Goal: Task Accomplishment & Management: Manage account settings

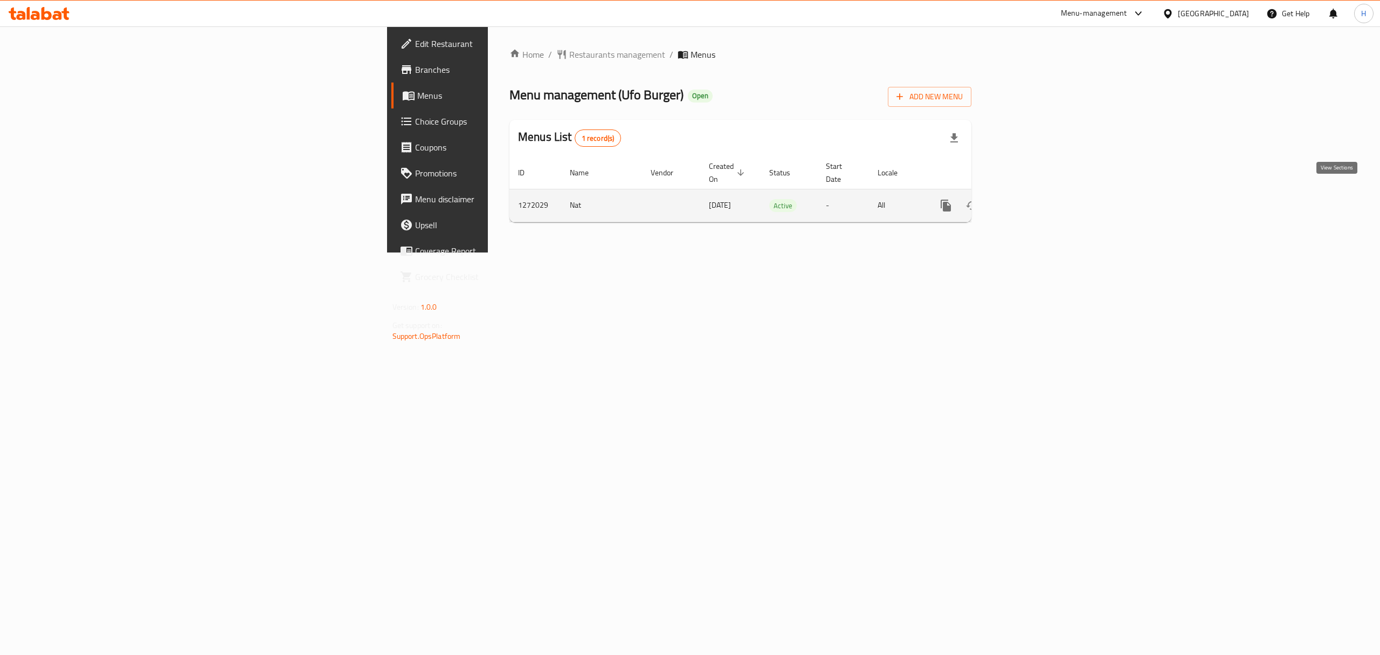
click at [1030, 199] on icon "enhanced table" at bounding box center [1023, 205] width 13 height 13
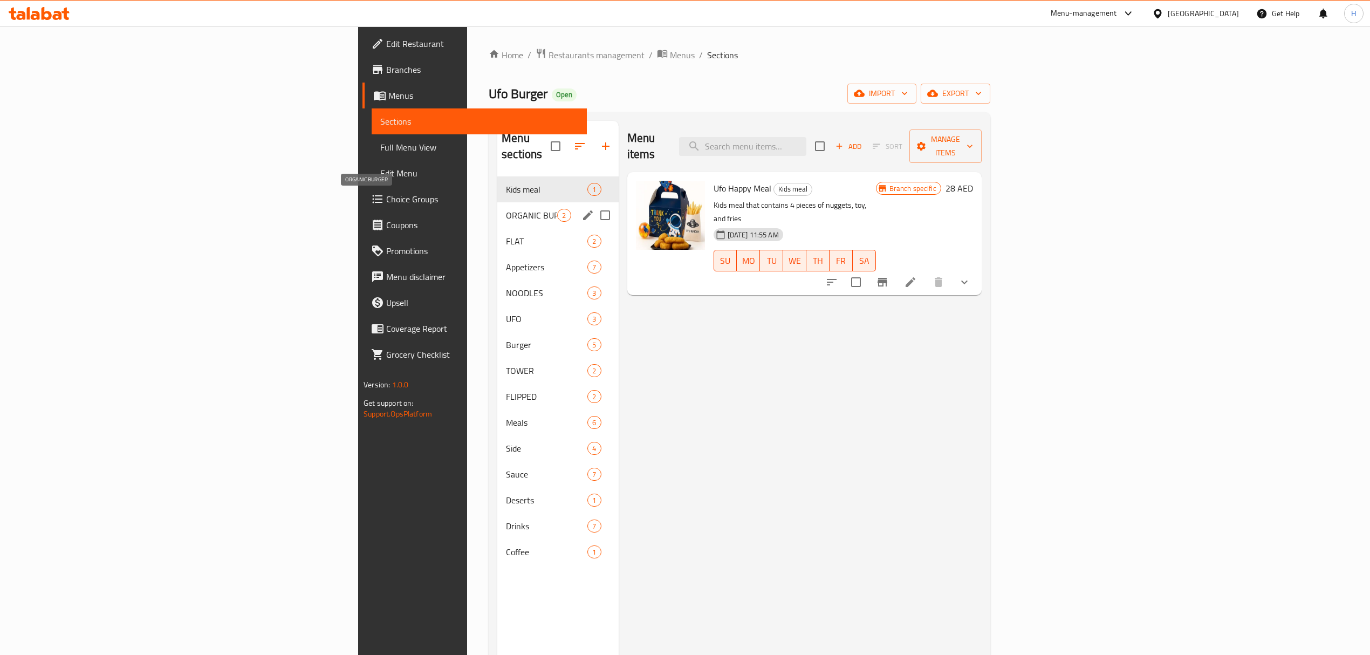
drag, startPoint x: 400, startPoint y: 197, endPoint x: 393, endPoint y: 201, distance: 8.0
click at [506, 209] on span "ORGANIC BURGER" at bounding box center [531, 215] width 51 height 13
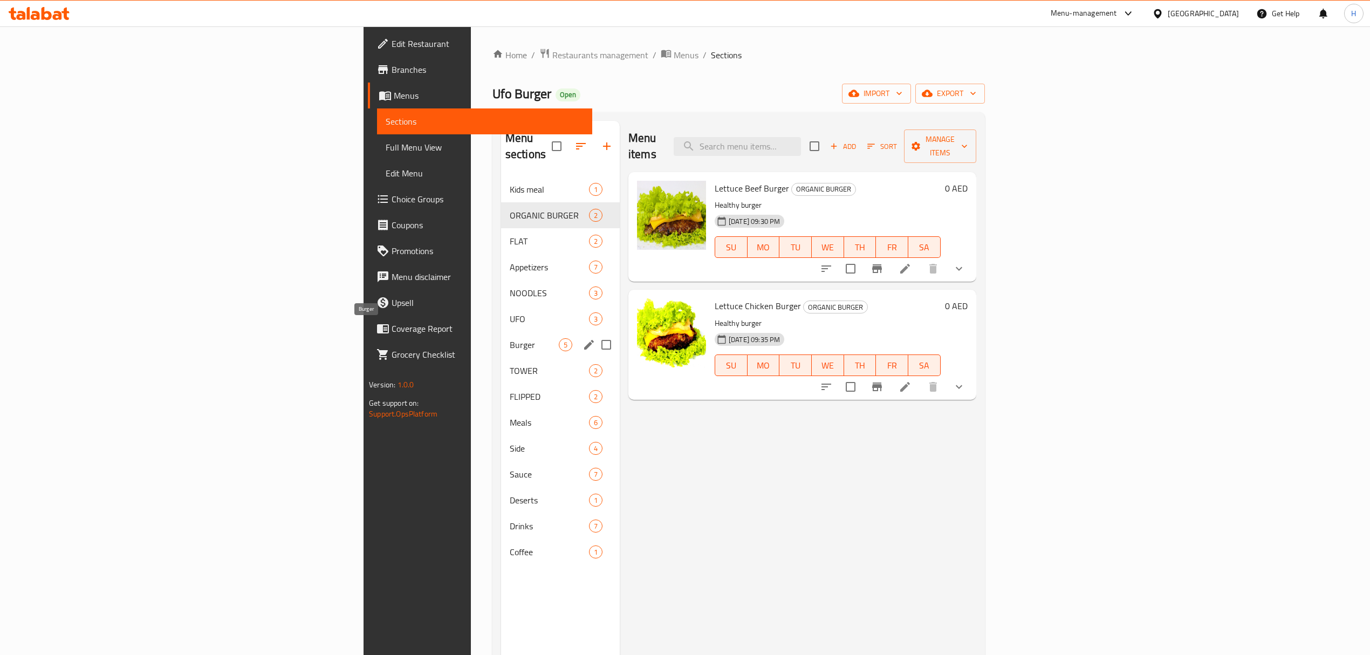
click at [510, 338] on span "Burger" at bounding box center [534, 344] width 49 height 13
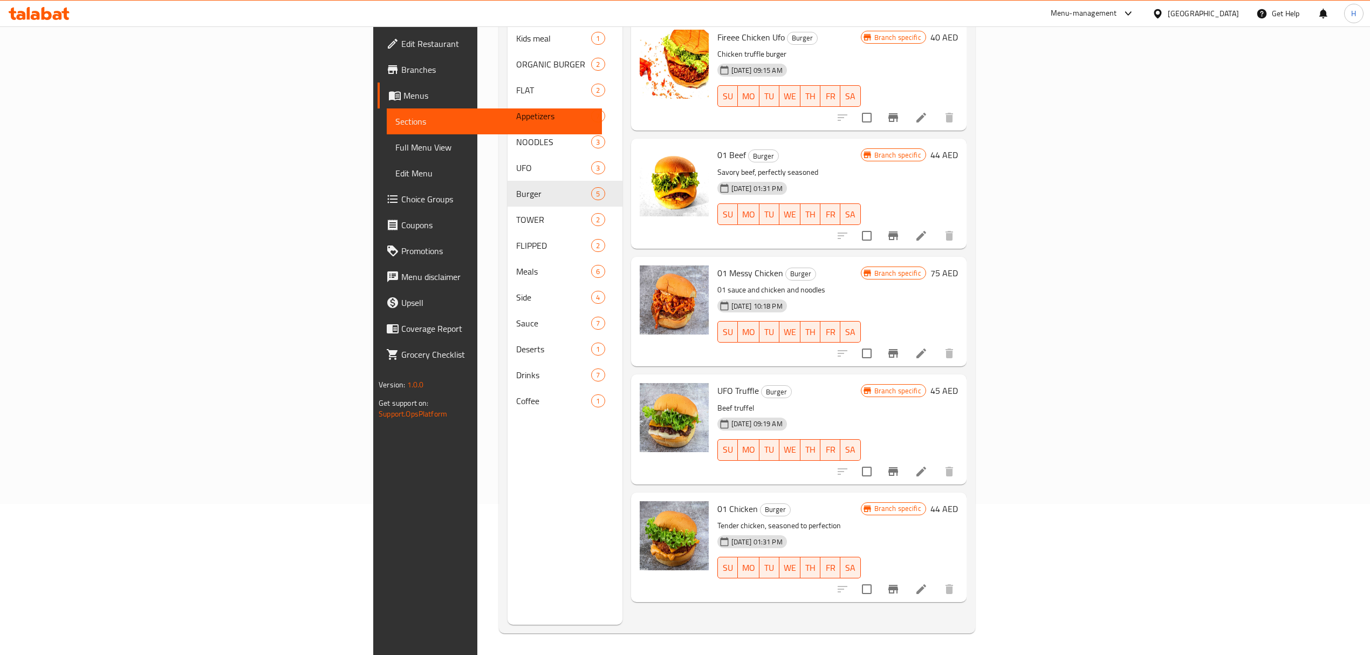
scroll to position [152, 0]
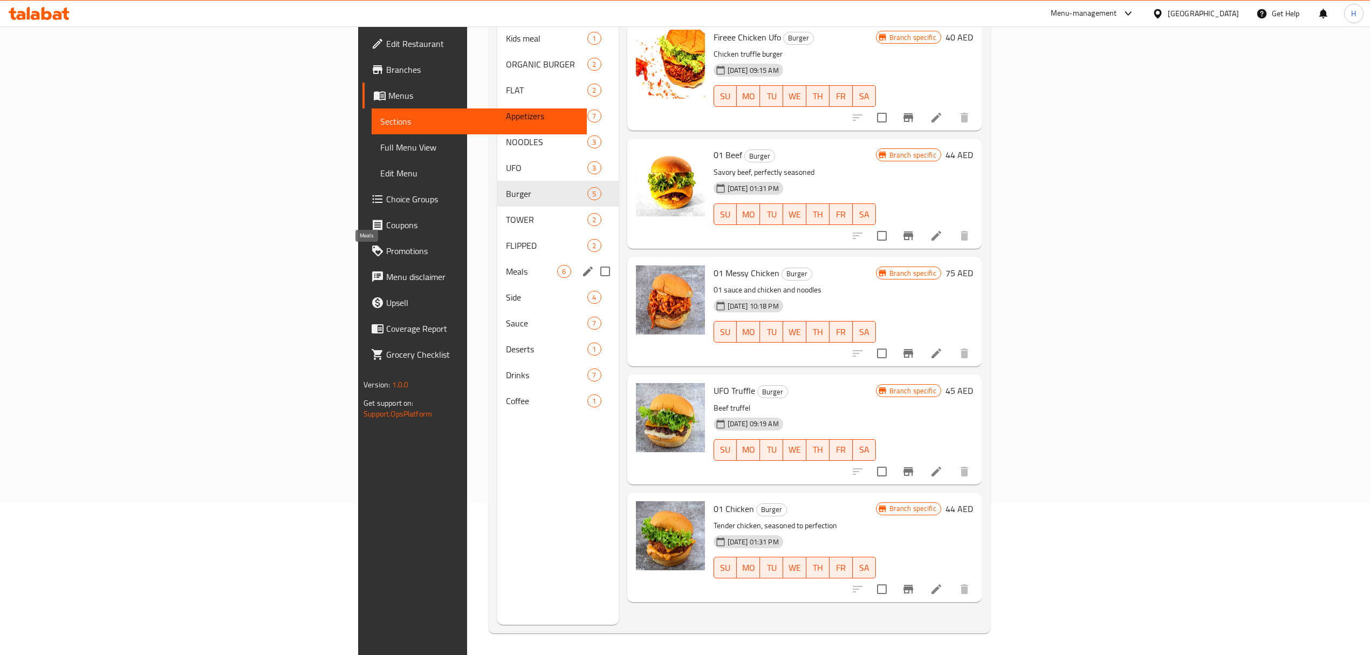
click at [506, 265] on span "Meals" at bounding box center [531, 271] width 51 height 13
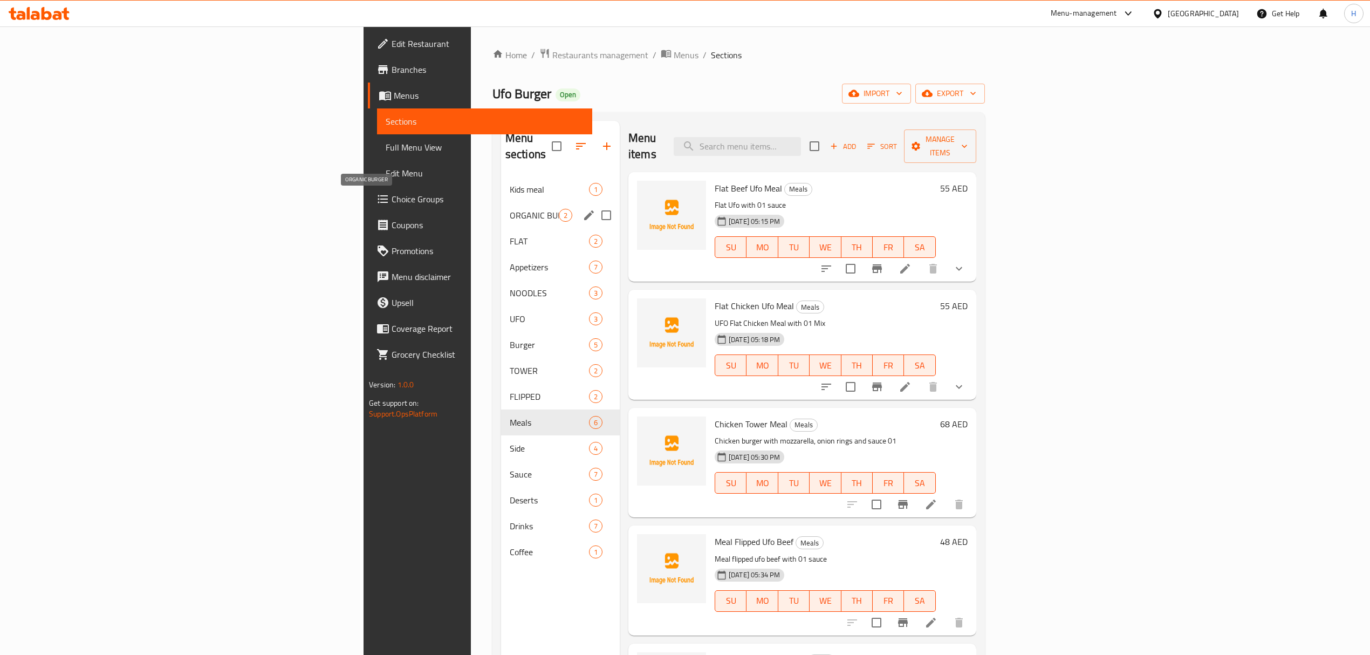
click at [510, 209] on span "ORGANIC BURGER" at bounding box center [534, 215] width 49 height 13
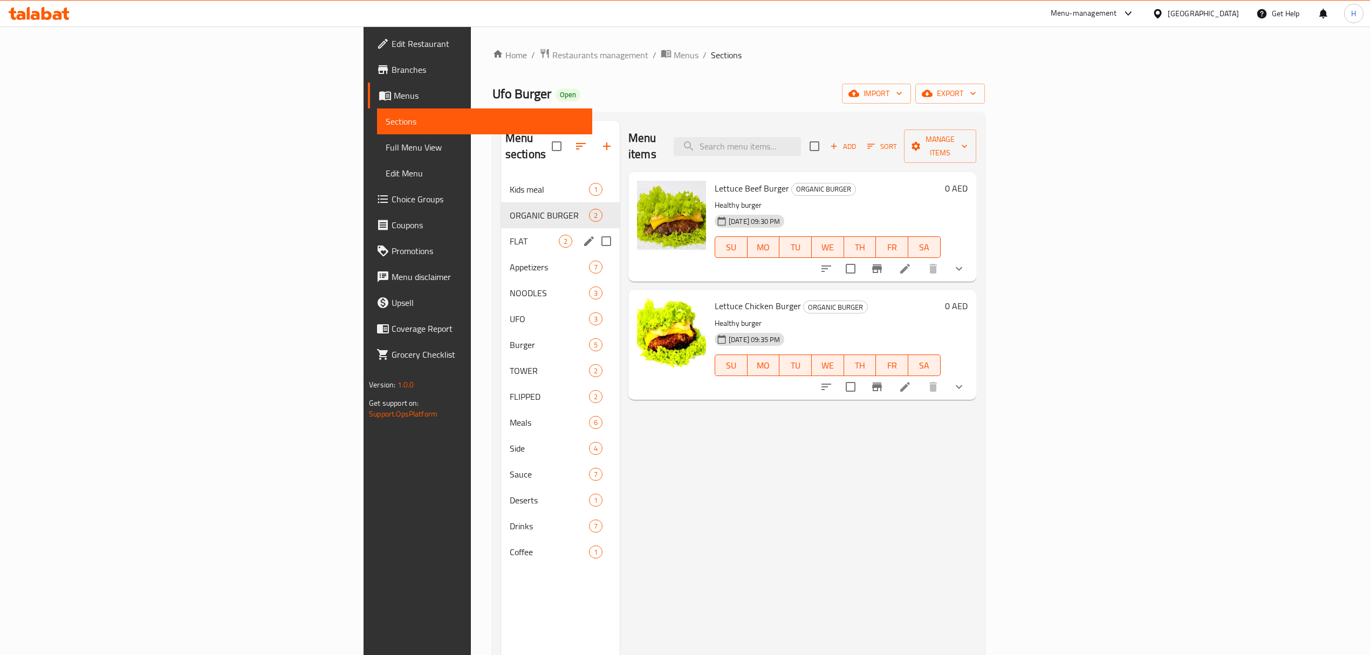
click at [501, 228] on div "FLAT 2" at bounding box center [560, 241] width 119 height 26
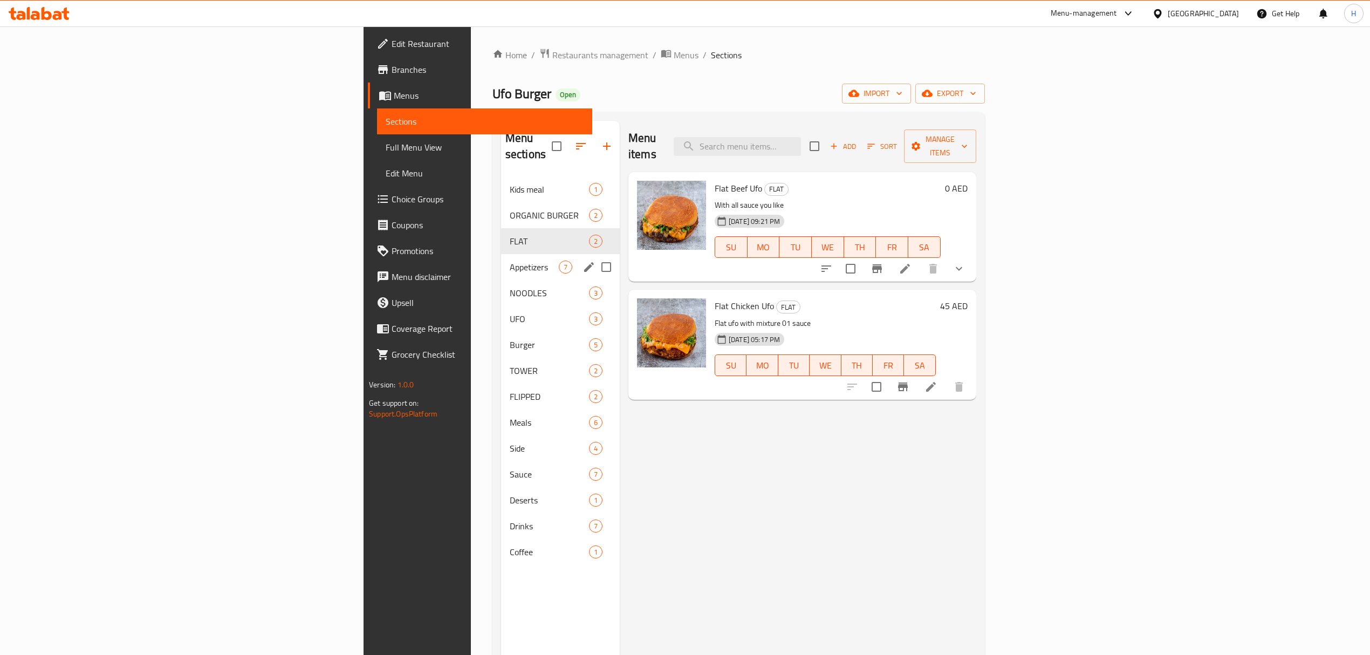
click at [501, 254] on div "Appetizers 7" at bounding box center [560, 267] width 119 height 26
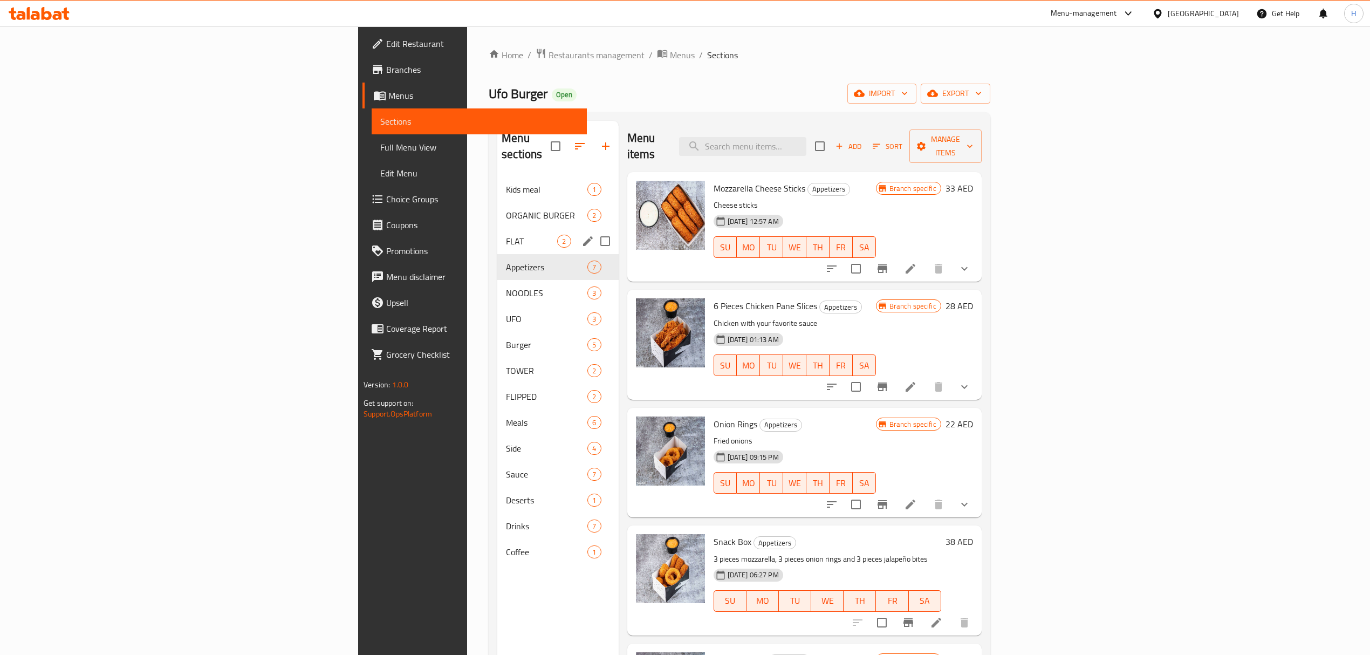
click at [506, 235] on span "FLAT" at bounding box center [531, 241] width 51 height 13
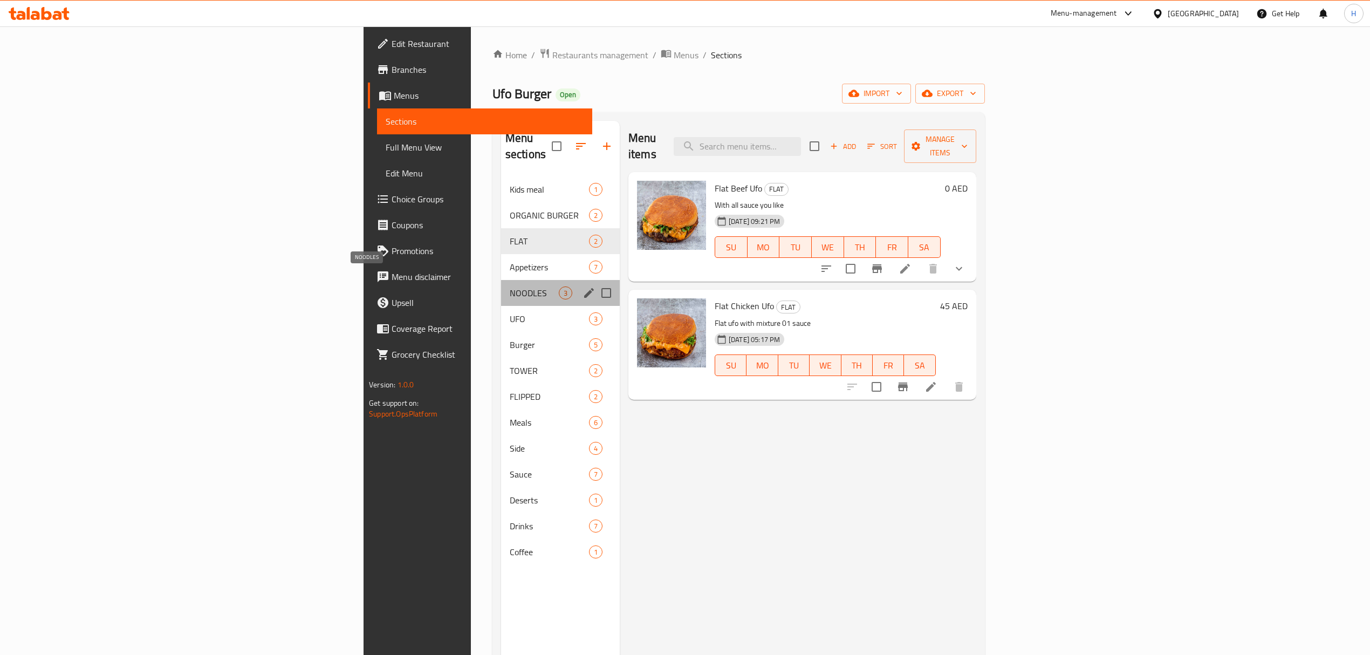
click at [510, 286] on span "NOODLES" at bounding box center [534, 292] width 49 height 13
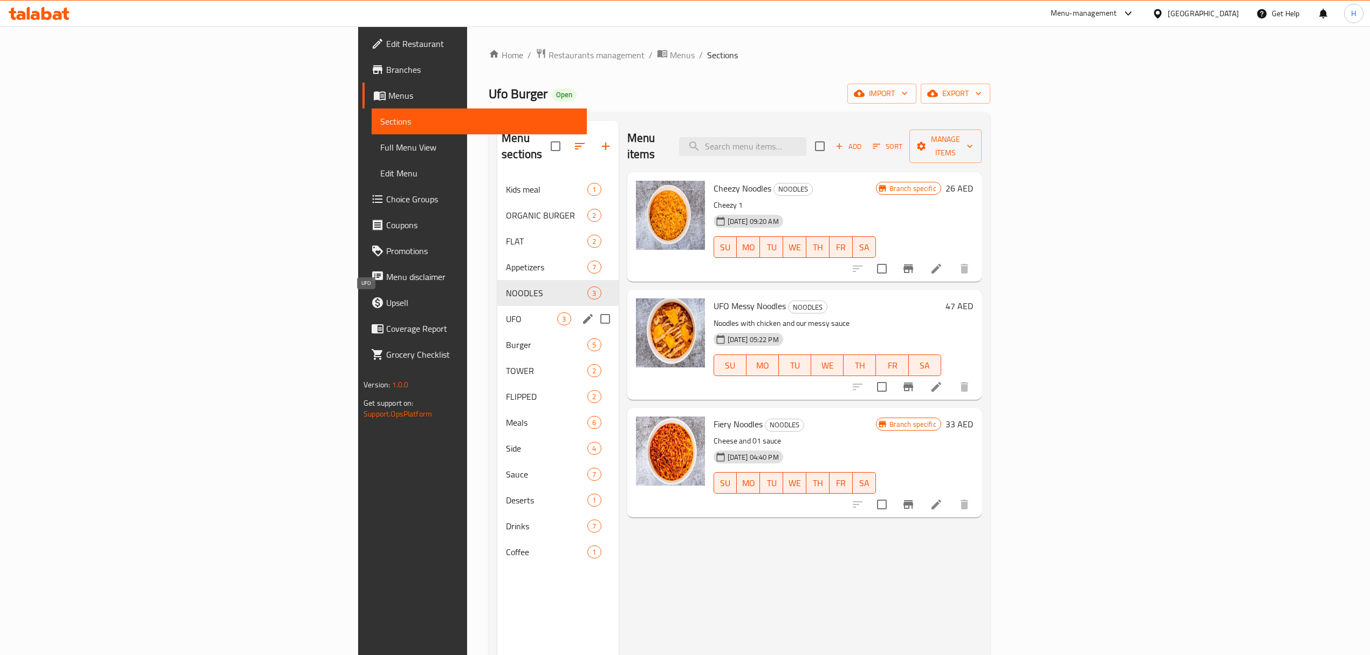
click at [506, 312] on span "UFO" at bounding box center [531, 318] width 51 height 13
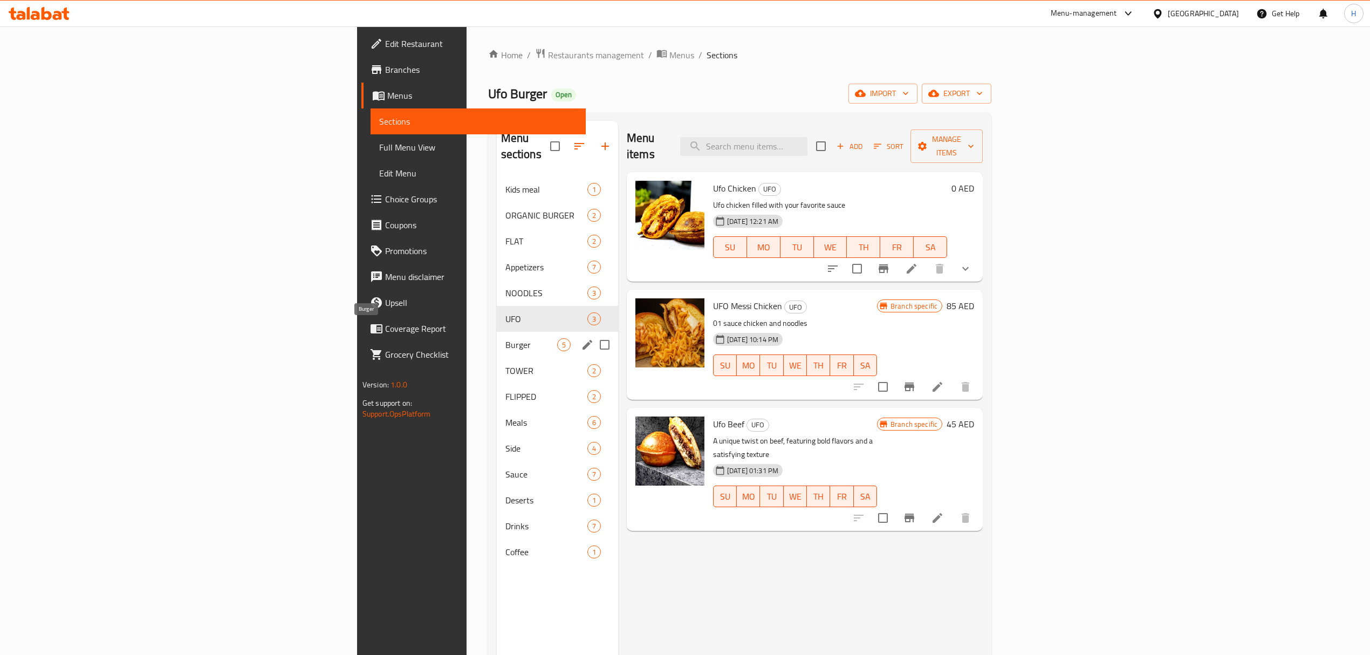
click at [505, 338] on span "Burger" at bounding box center [531, 344] width 52 height 13
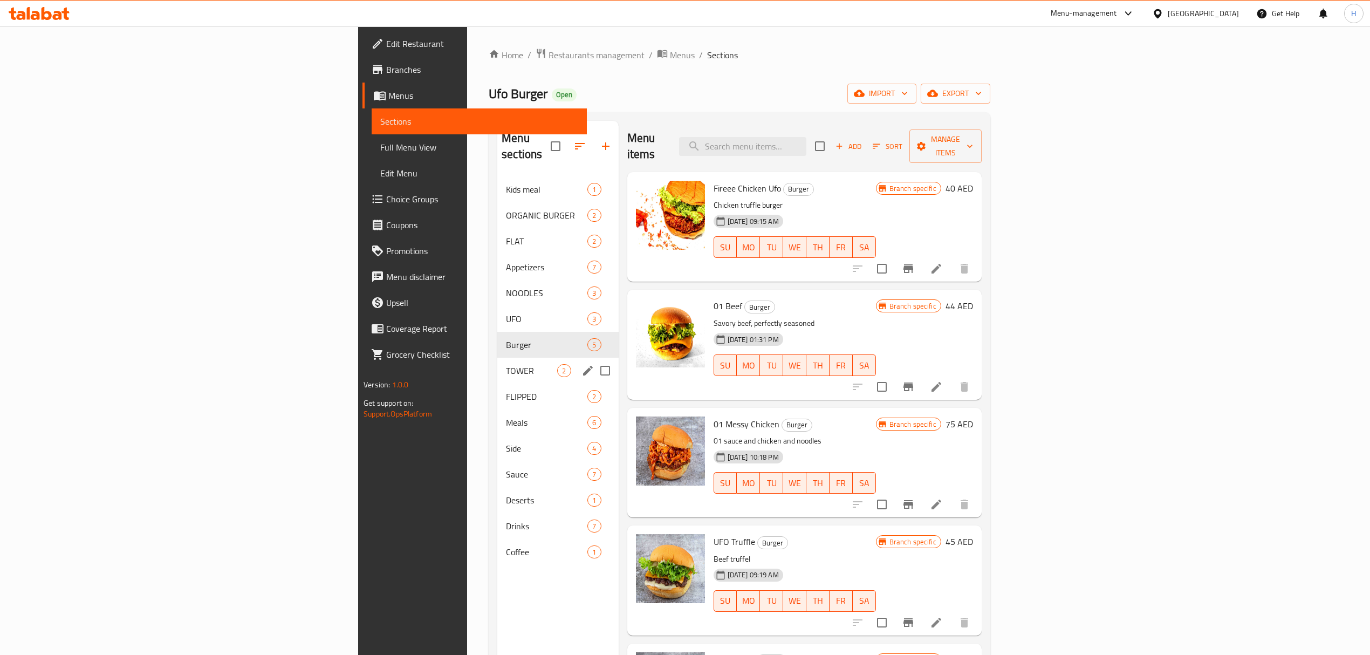
click at [497, 357] on div "TOWER 2" at bounding box center [557, 370] width 121 height 26
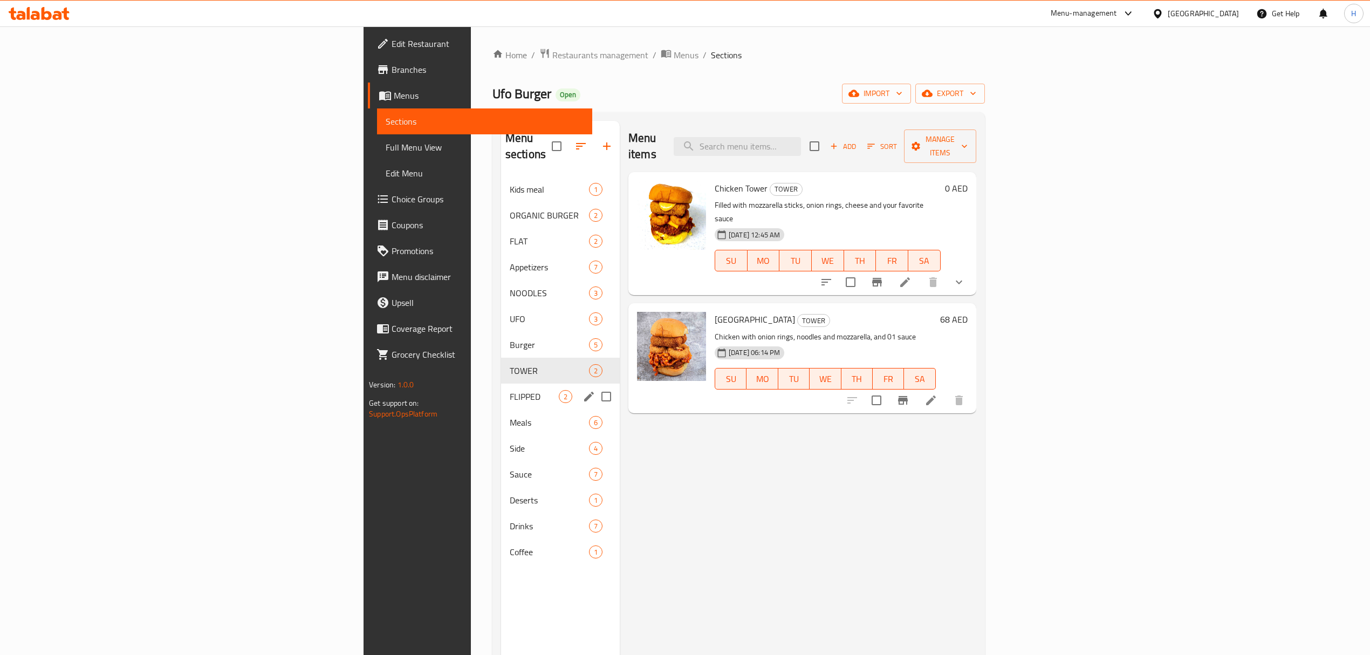
click at [510, 390] on span "FLIPPED" at bounding box center [534, 396] width 49 height 13
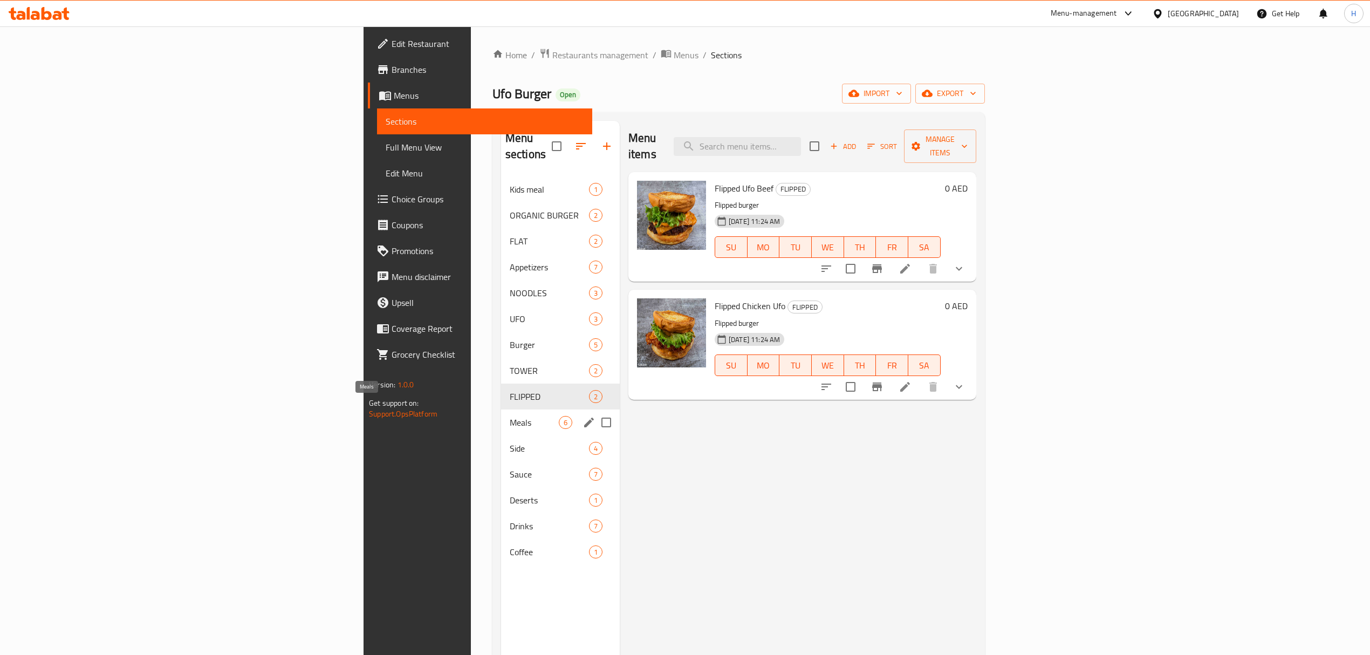
click at [510, 416] on span "Meals" at bounding box center [534, 422] width 49 height 13
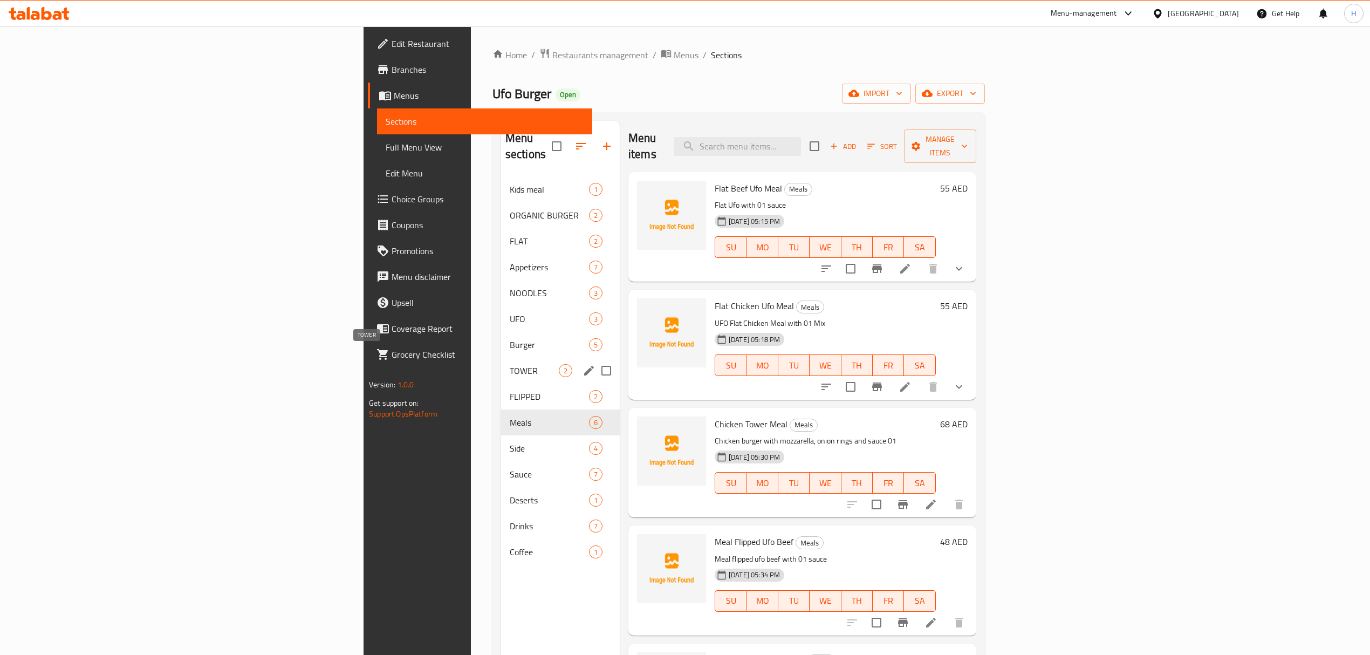
click at [510, 364] on span "TOWER" at bounding box center [534, 370] width 49 height 13
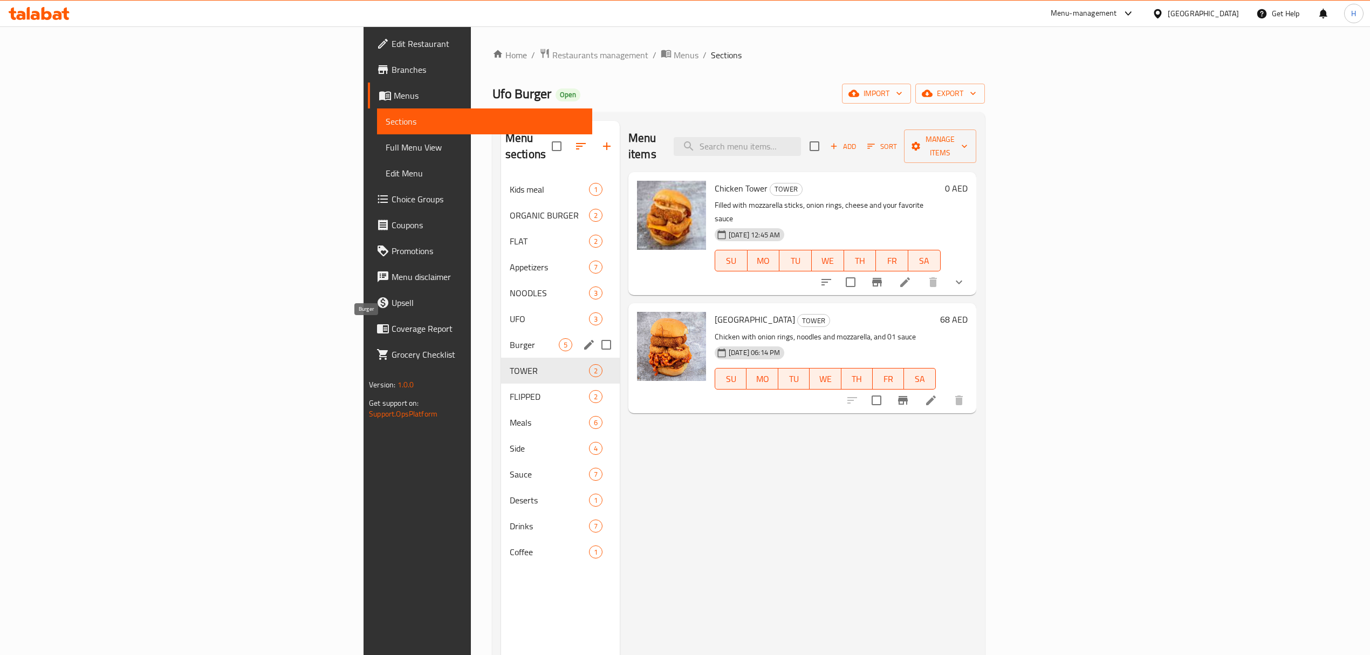
click at [510, 338] on span "Burger" at bounding box center [534, 344] width 49 height 13
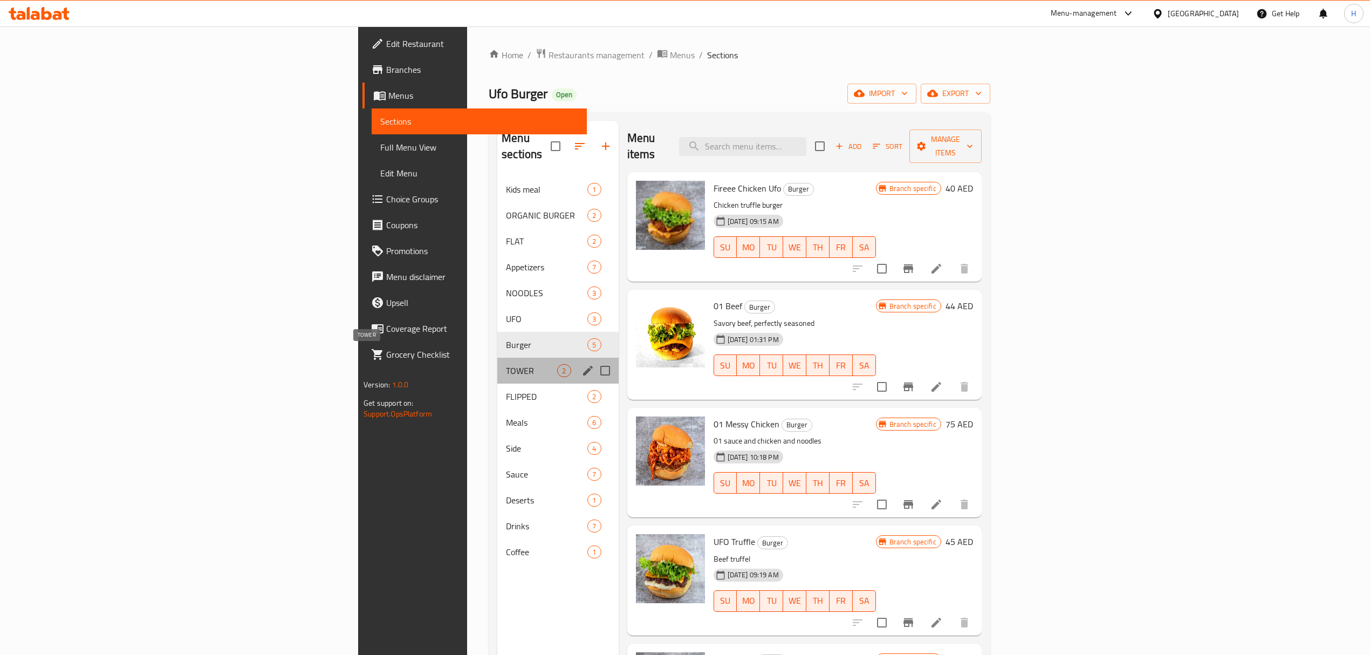
click at [506, 364] on span "TOWER" at bounding box center [531, 370] width 51 height 13
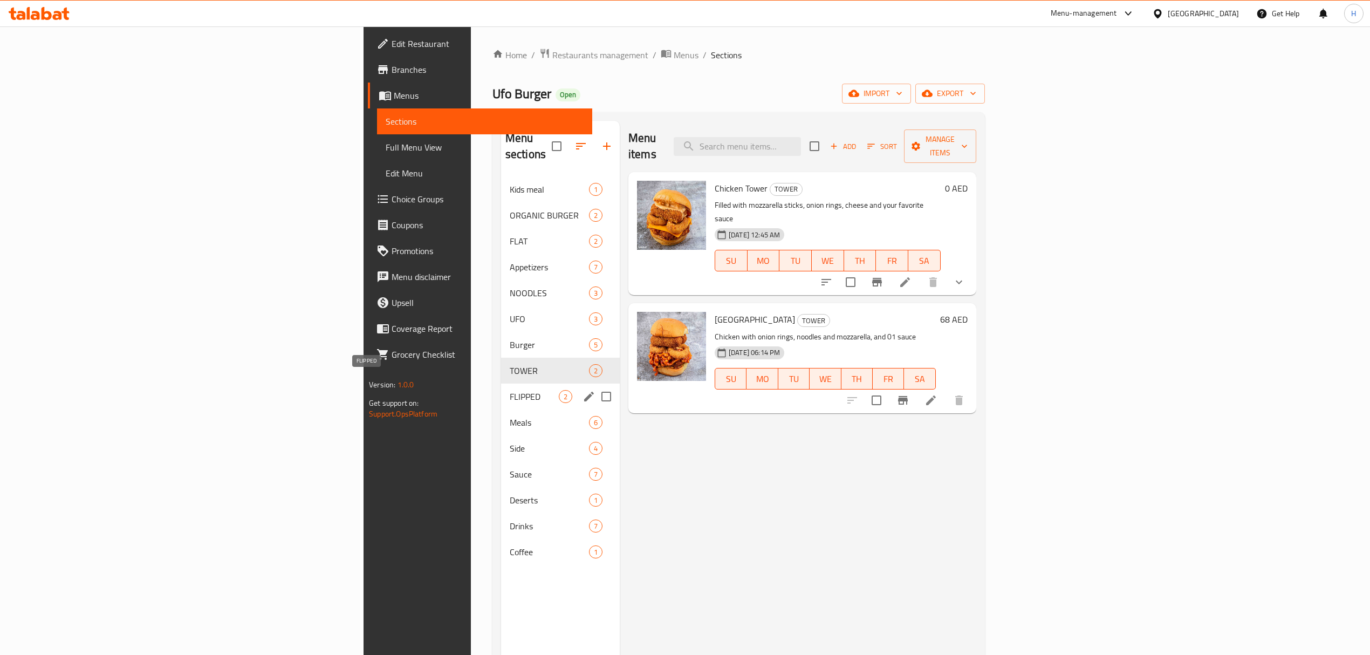
click at [510, 390] on span "FLIPPED" at bounding box center [534, 396] width 49 height 13
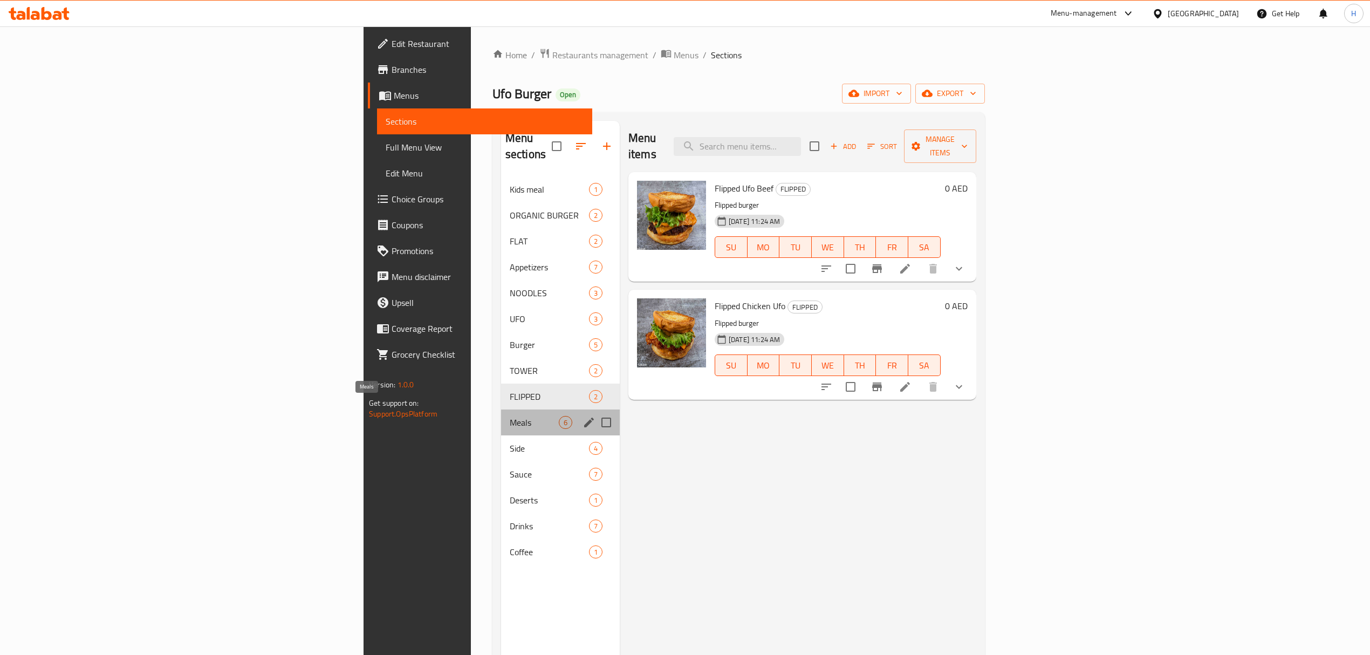
click at [510, 416] on span "Meals" at bounding box center [534, 422] width 49 height 13
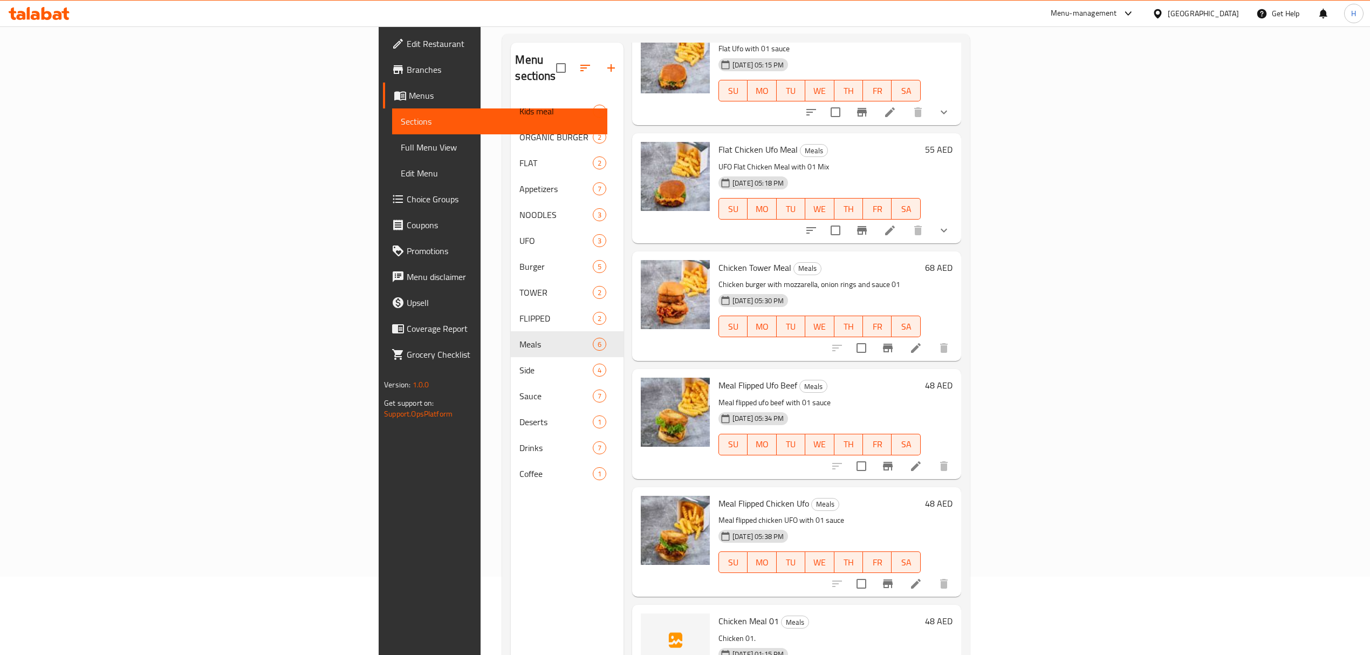
scroll to position [152, 0]
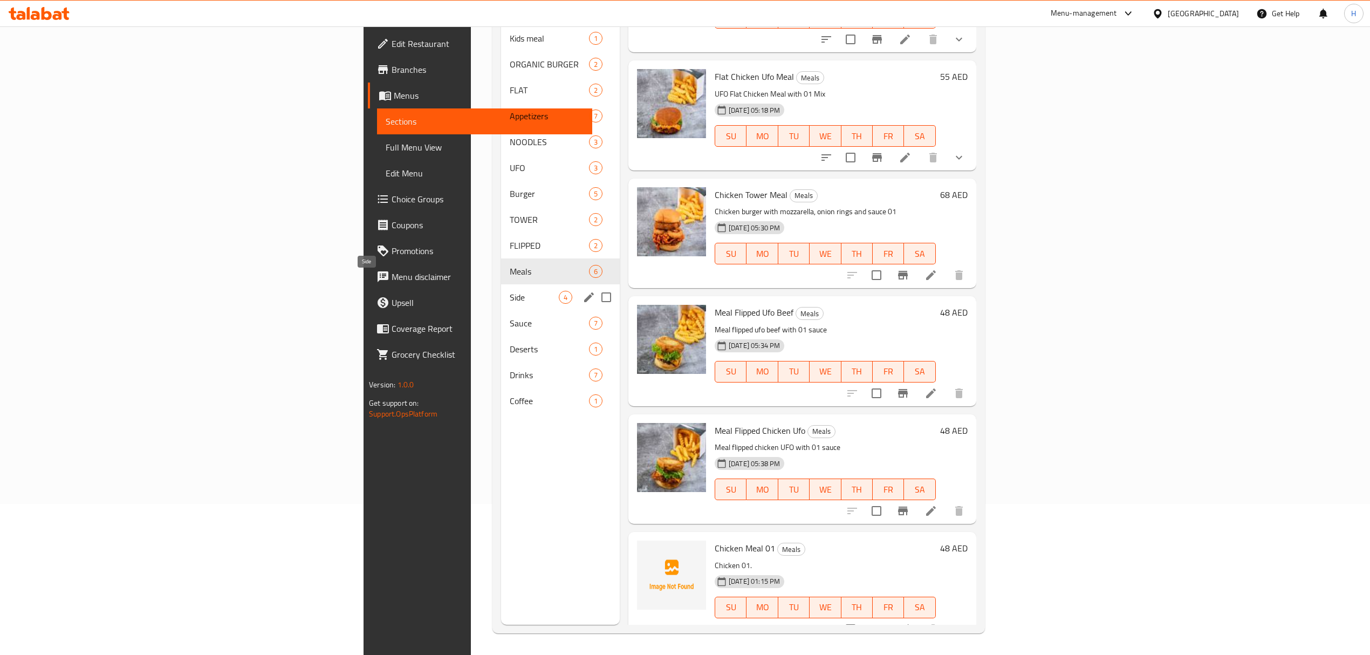
click at [510, 291] on span "Side" at bounding box center [534, 297] width 49 height 13
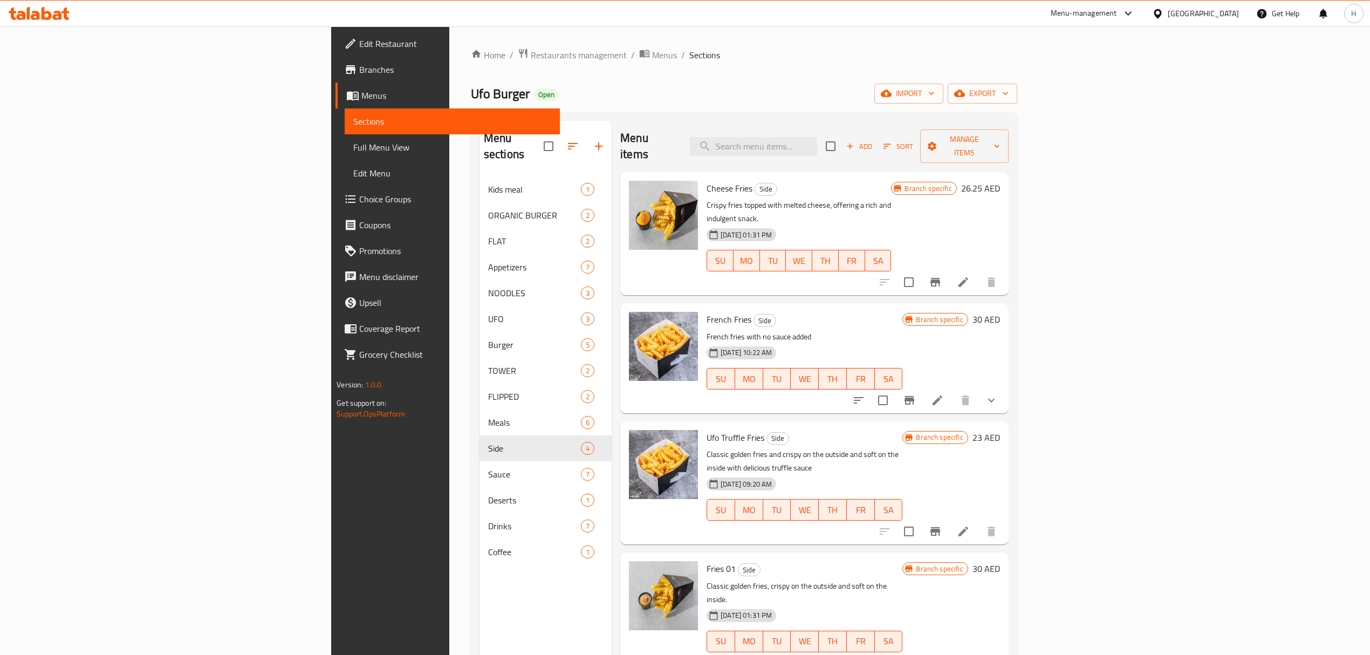
scroll to position [152, 0]
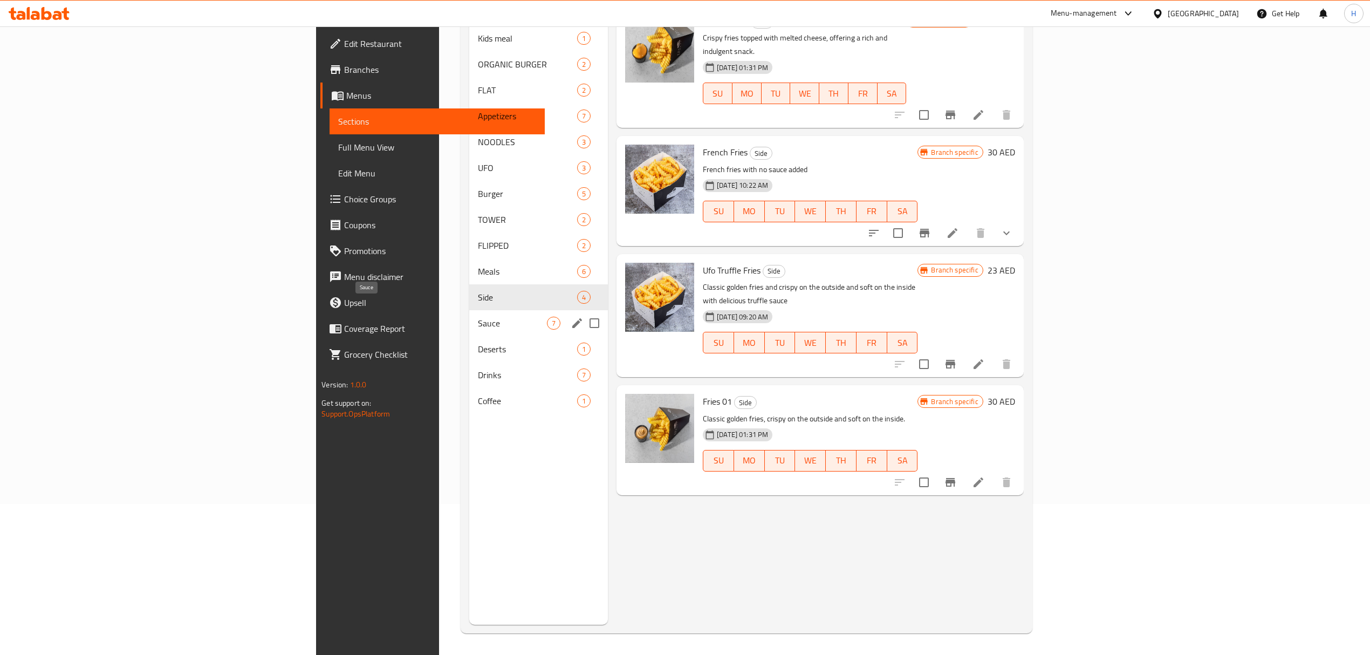
click at [478, 317] on span "Sauce" at bounding box center [512, 323] width 69 height 13
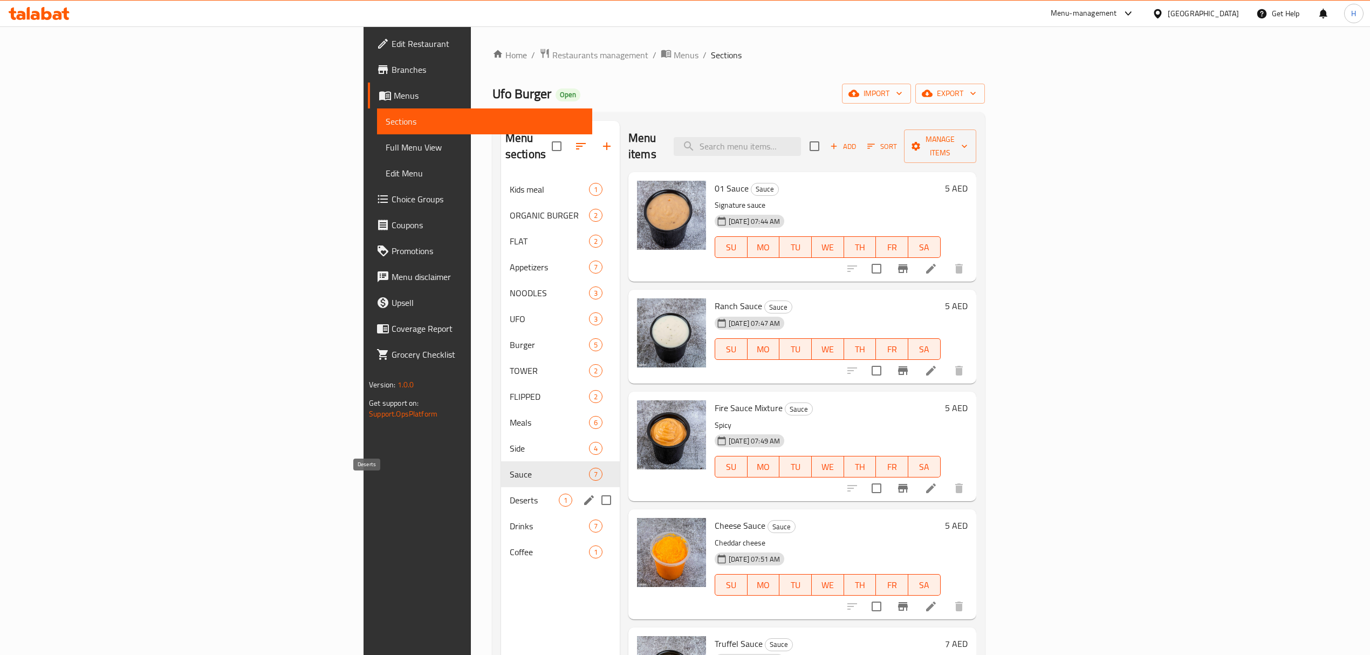
click at [510, 493] on span "Deserts" at bounding box center [534, 499] width 49 height 13
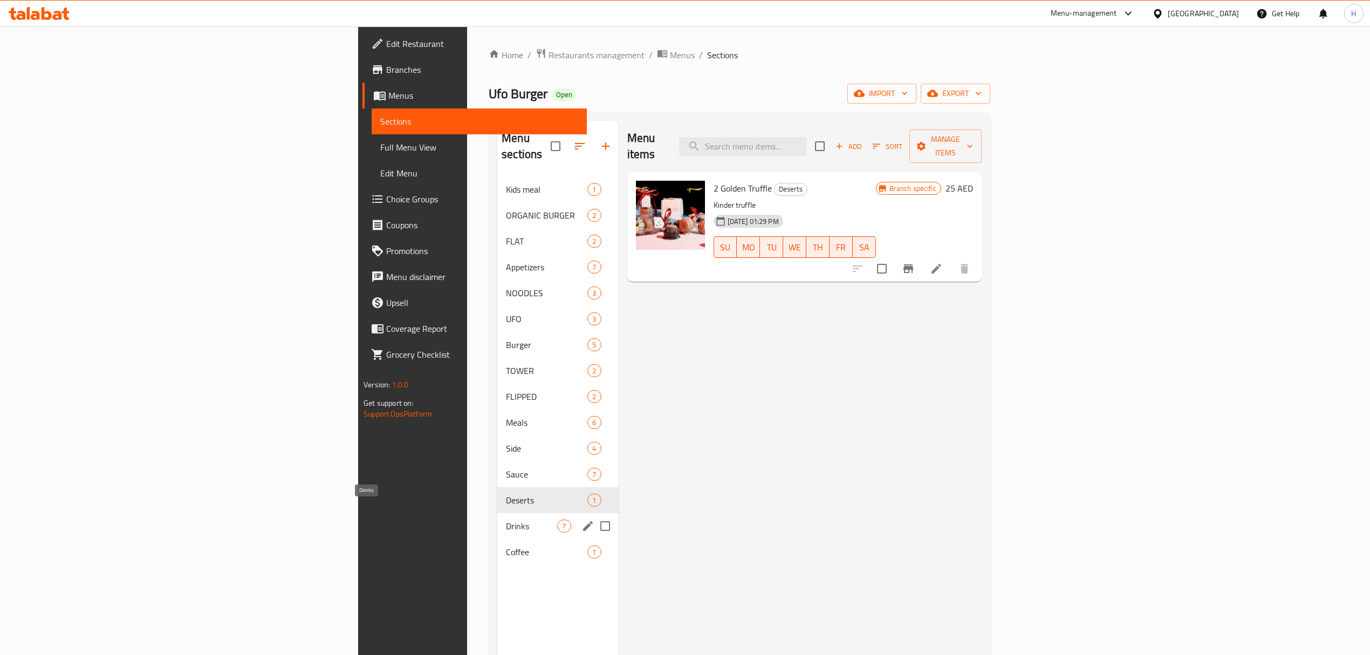
click at [506, 519] on span "Drinks" at bounding box center [531, 525] width 51 height 13
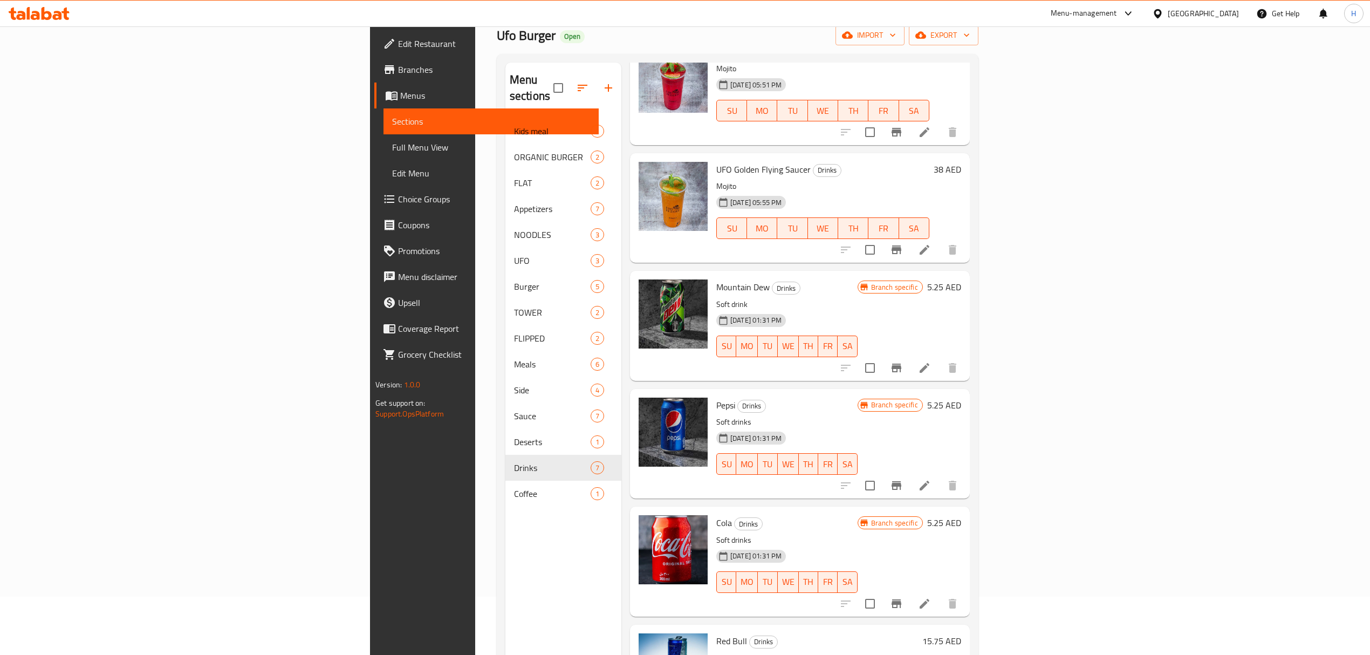
scroll to position [152, 0]
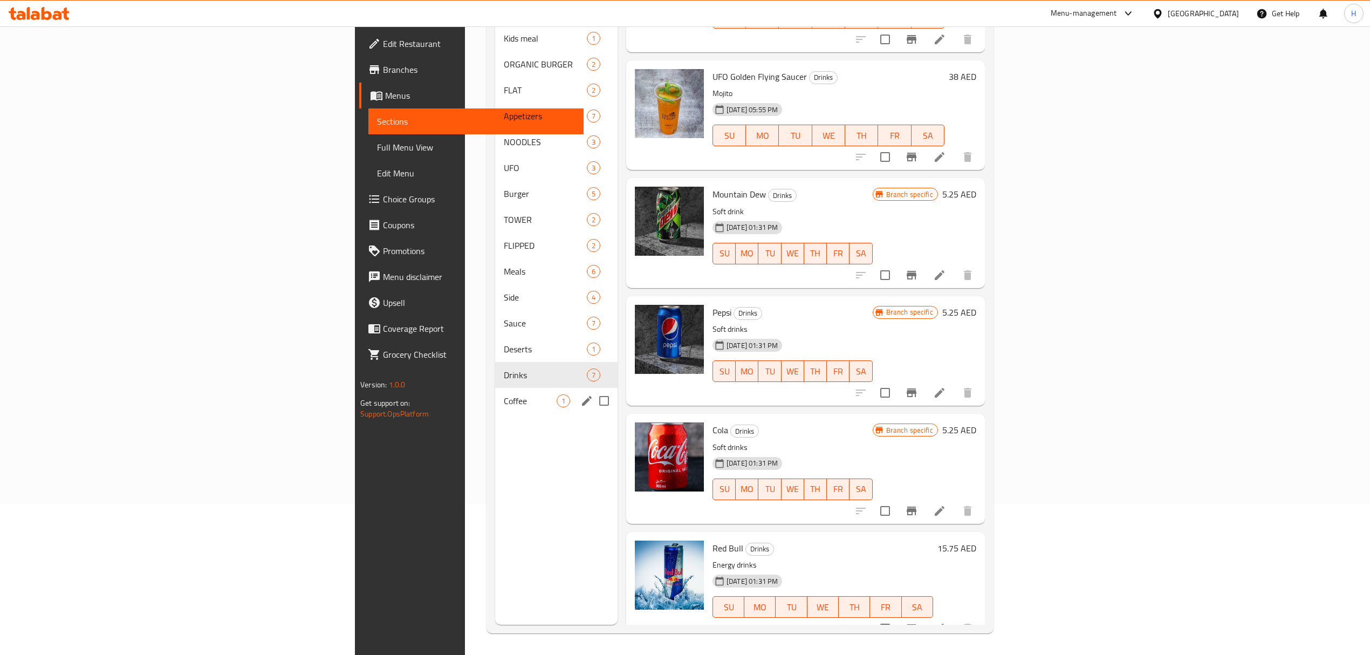
click at [504, 394] on span "Coffee" at bounding box center [530, 400] width 53 height 13
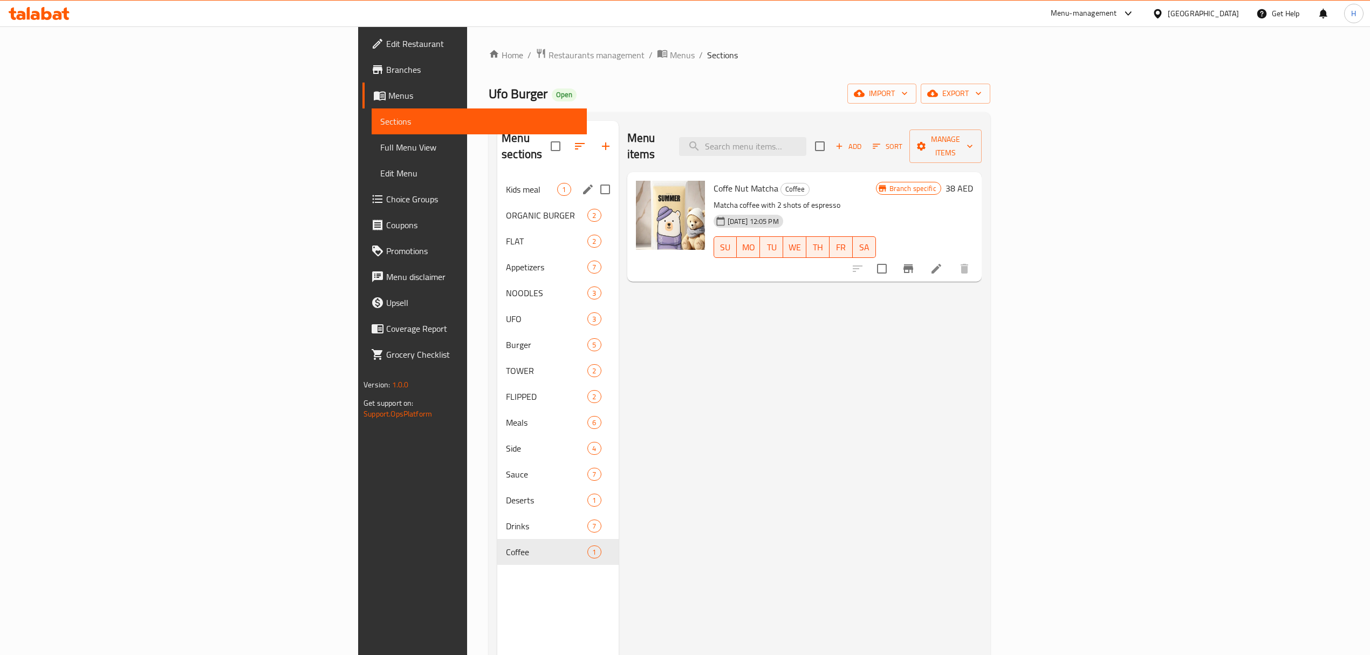
click at [506, 183] on span "Kids meal" at bounding box center [531, 189] width 51 height 13
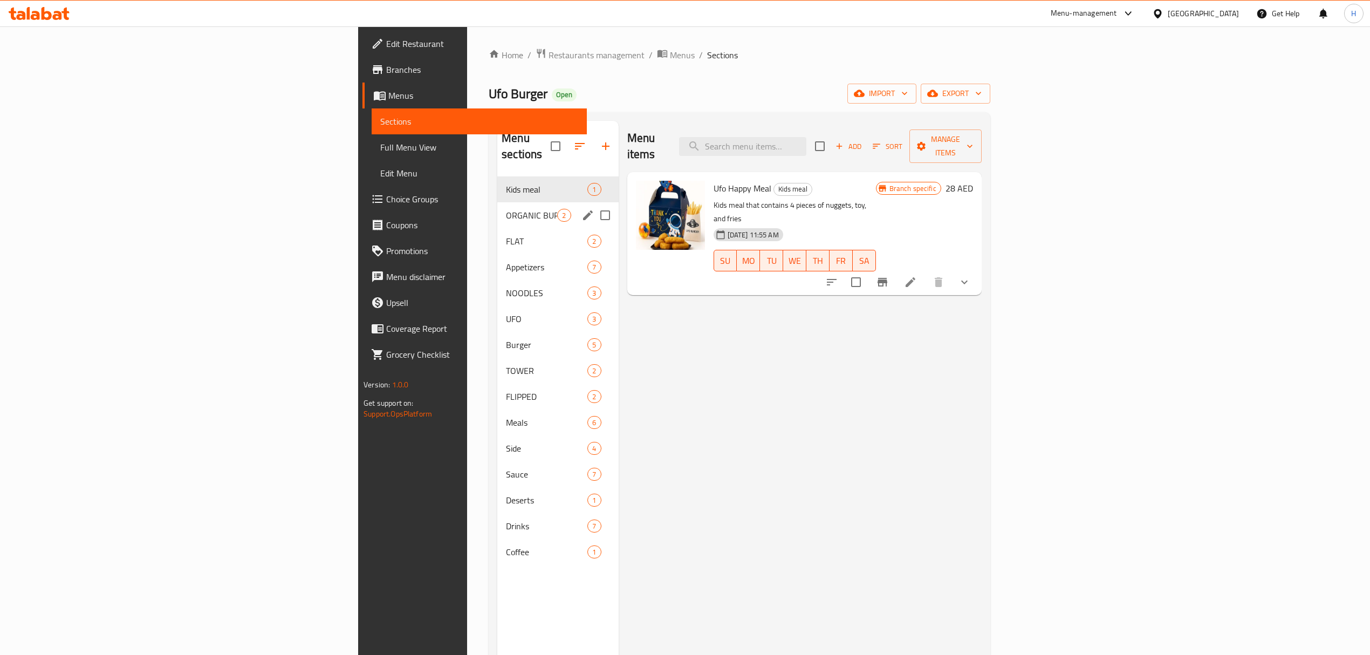
click at [497, 202] on div "ORGANIC BURGER 2" at bounding box center [557, 215] width 121 height 26
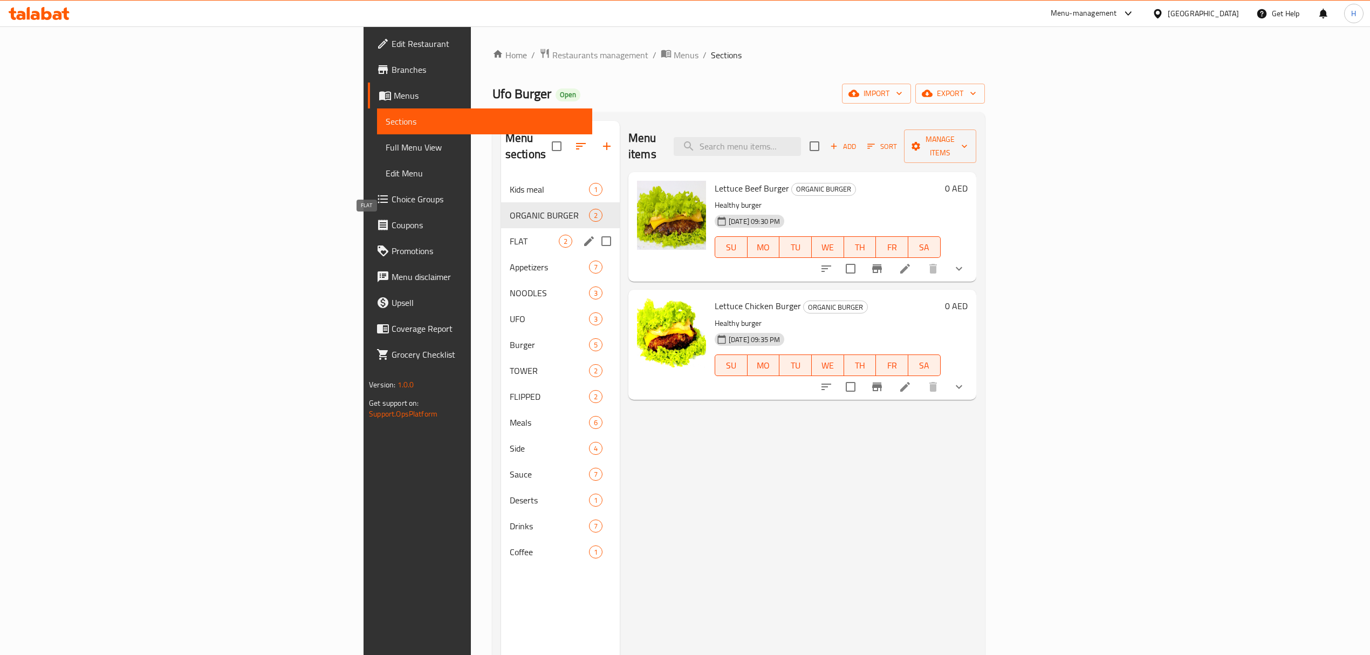
click at [510, 235] on span "FLAT" at bounding box center [534, 241] width 49 height 13
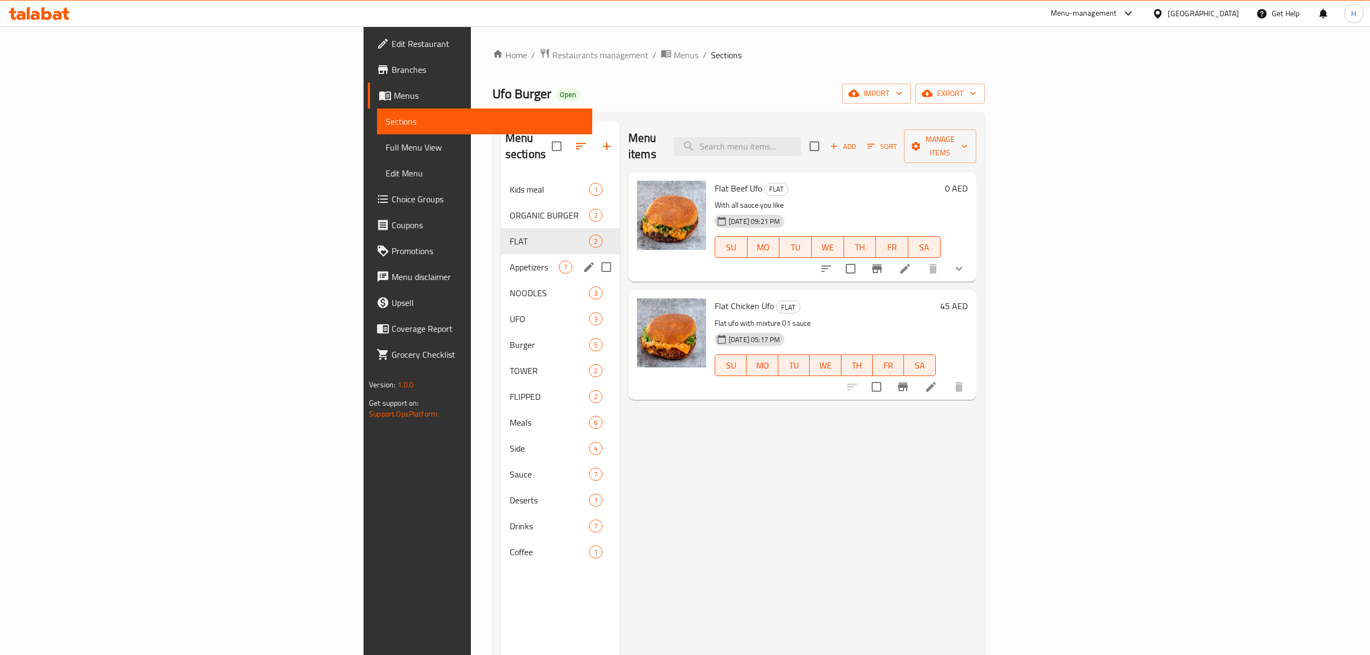
click at [501, 259] on div "Appetizers 7" at bounding box center [560, 267] width 119 height 26
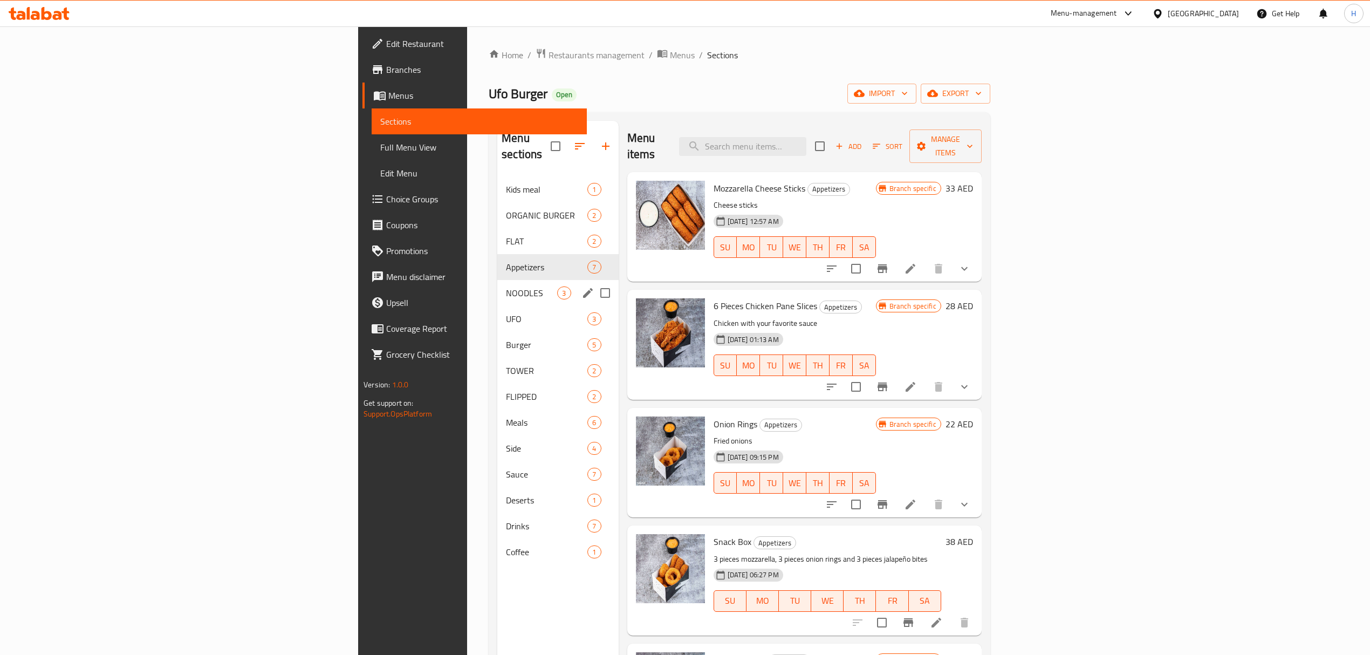
click at [497, 280] on div "NOODLES 3" at bounding box center [557, 293] width 121 height 26
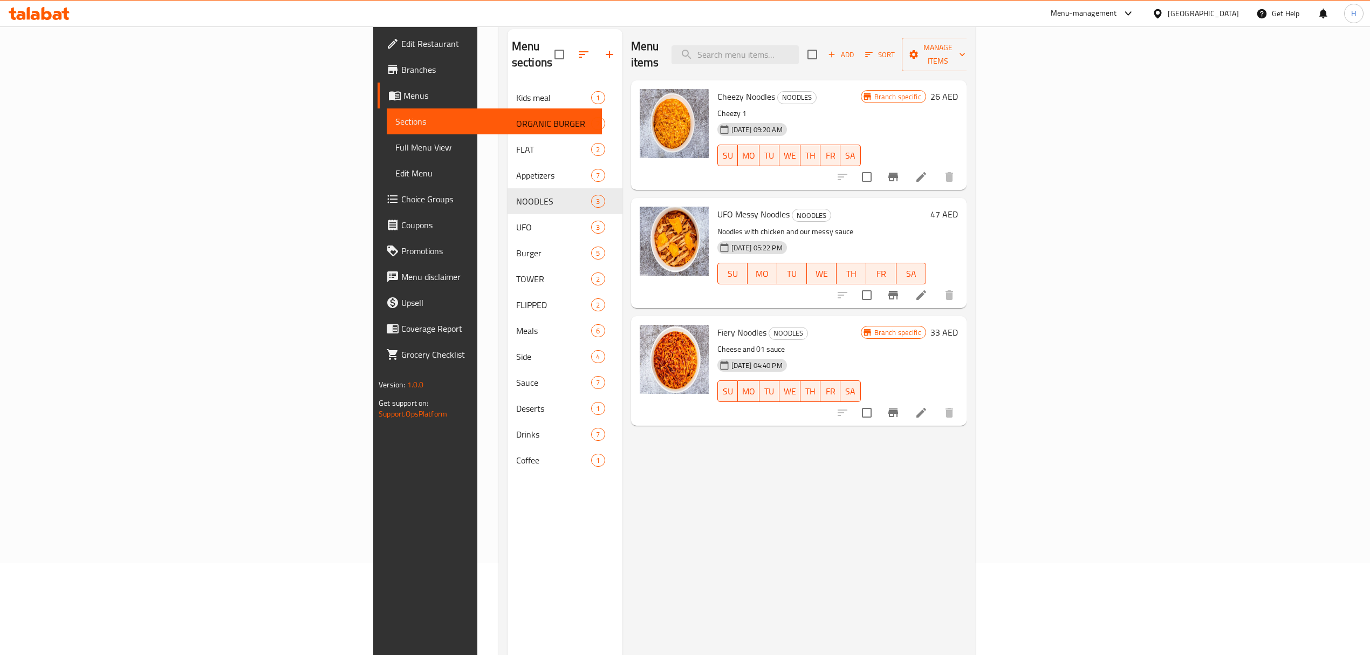
scroll to position [143, 0]
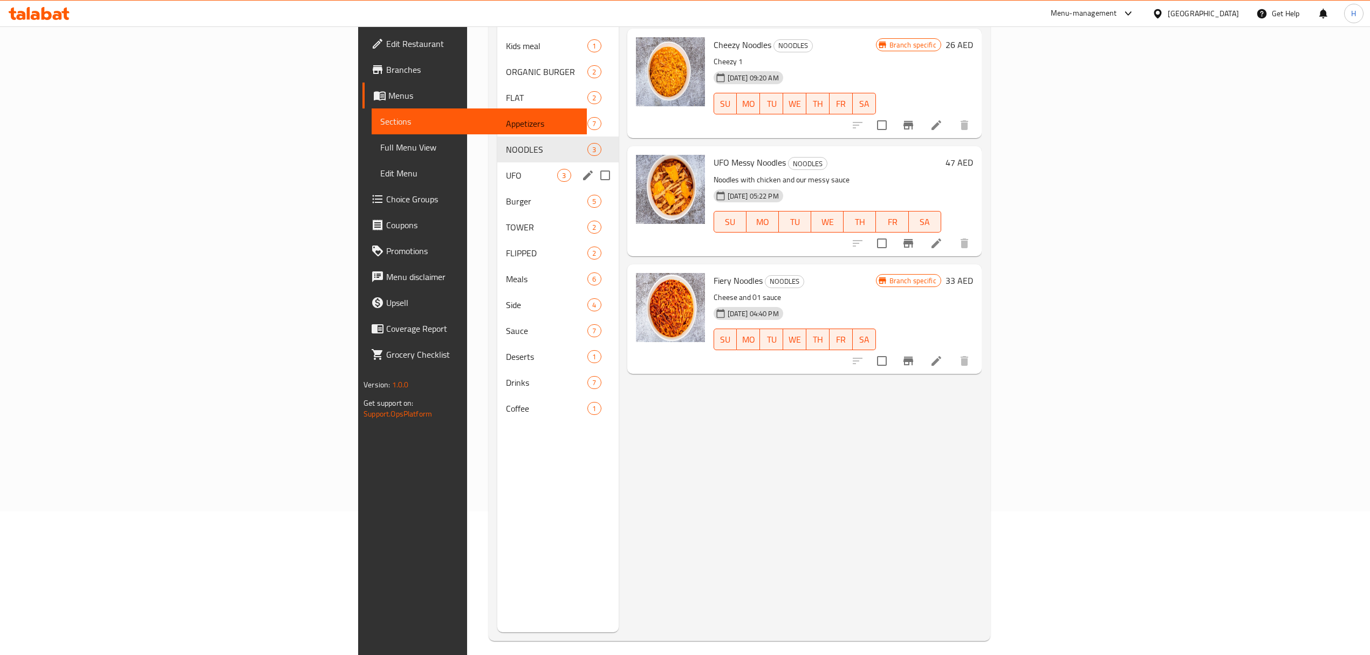
click at [497, 162] on div "UFO 3" at bounding box center [557, 175] width 121 height 26
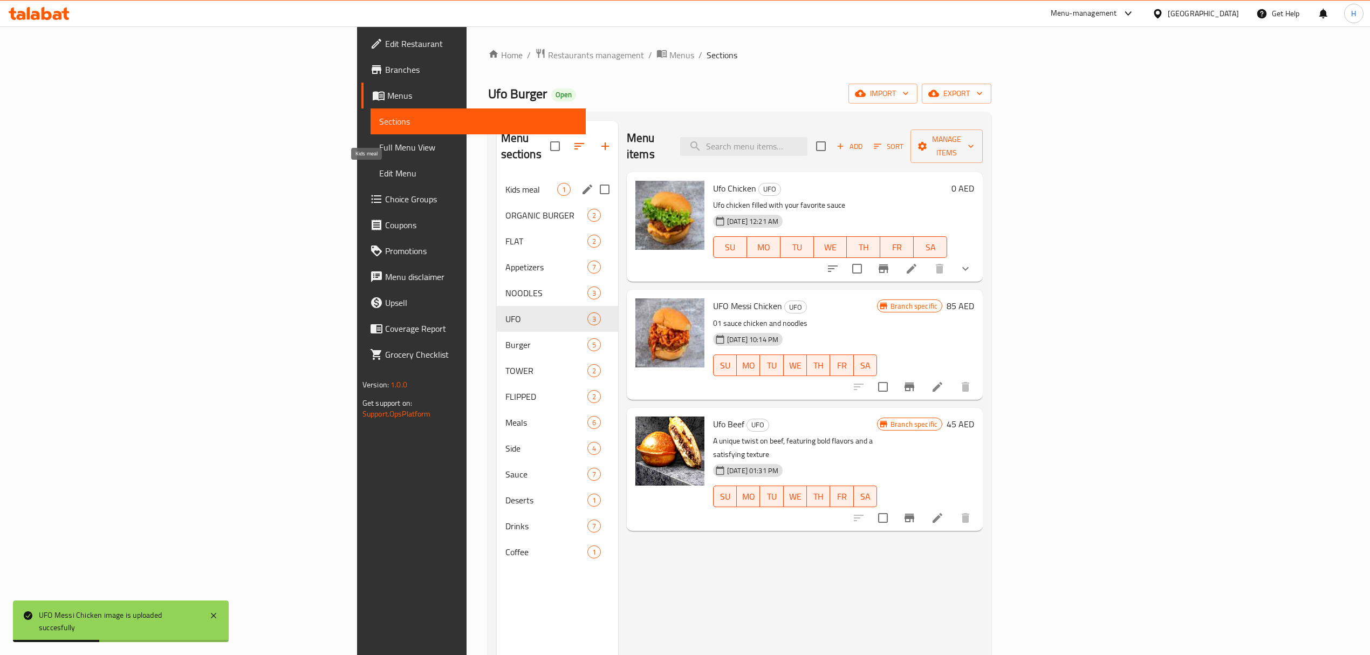
click at [505, 183] on span "Kids meal" at bounding box center [531, 189] width 52 height 13
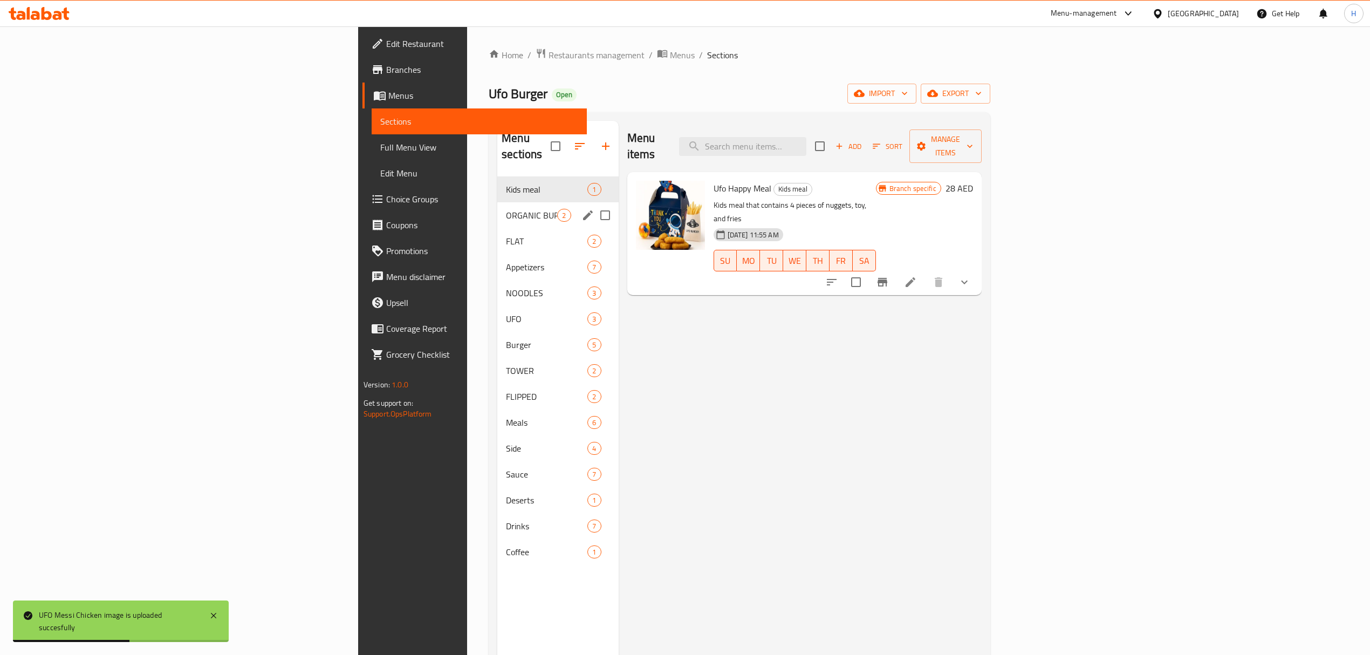
click at [497, 202] on div "ORGANIC BURGER 2" at bounding box center [557, 215] width 121 height 26
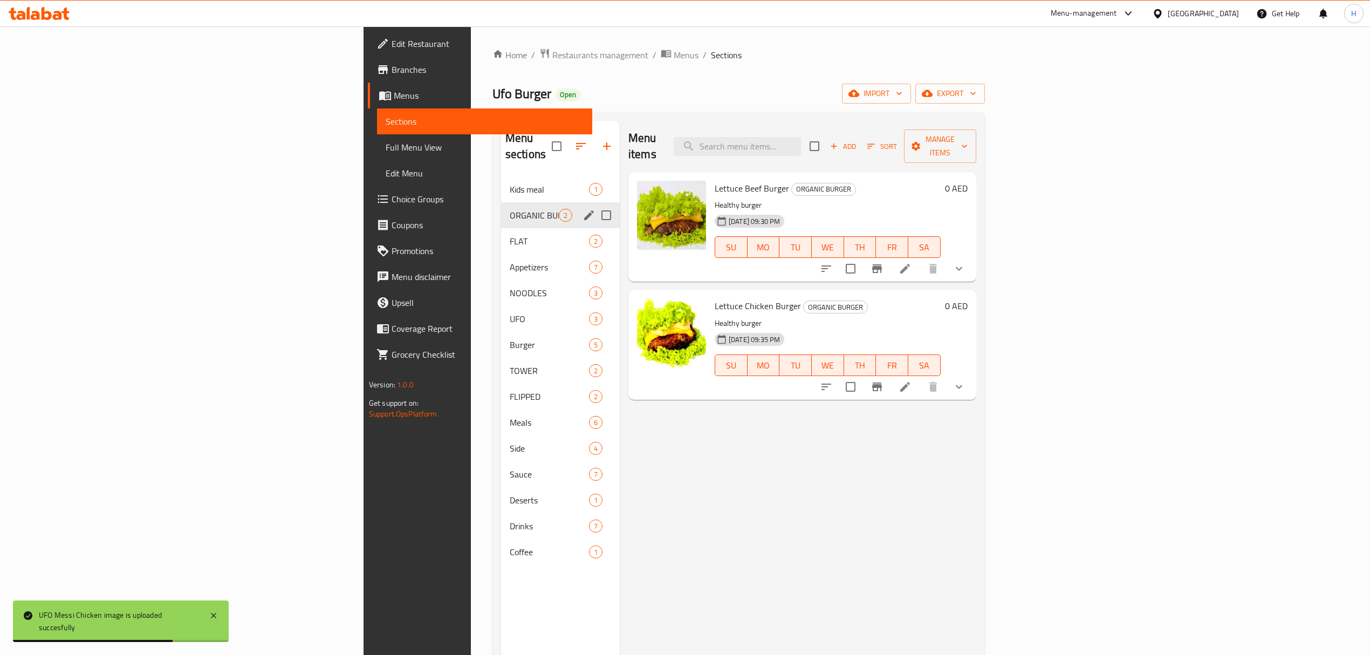
click at [501, 211] on div "ORGANIC BURGER 2" at bounding box center [560, 215] width 119 height 26
click at [510, 235] on span "FLAT" at bounding box center [534, 241] width 49 height 13
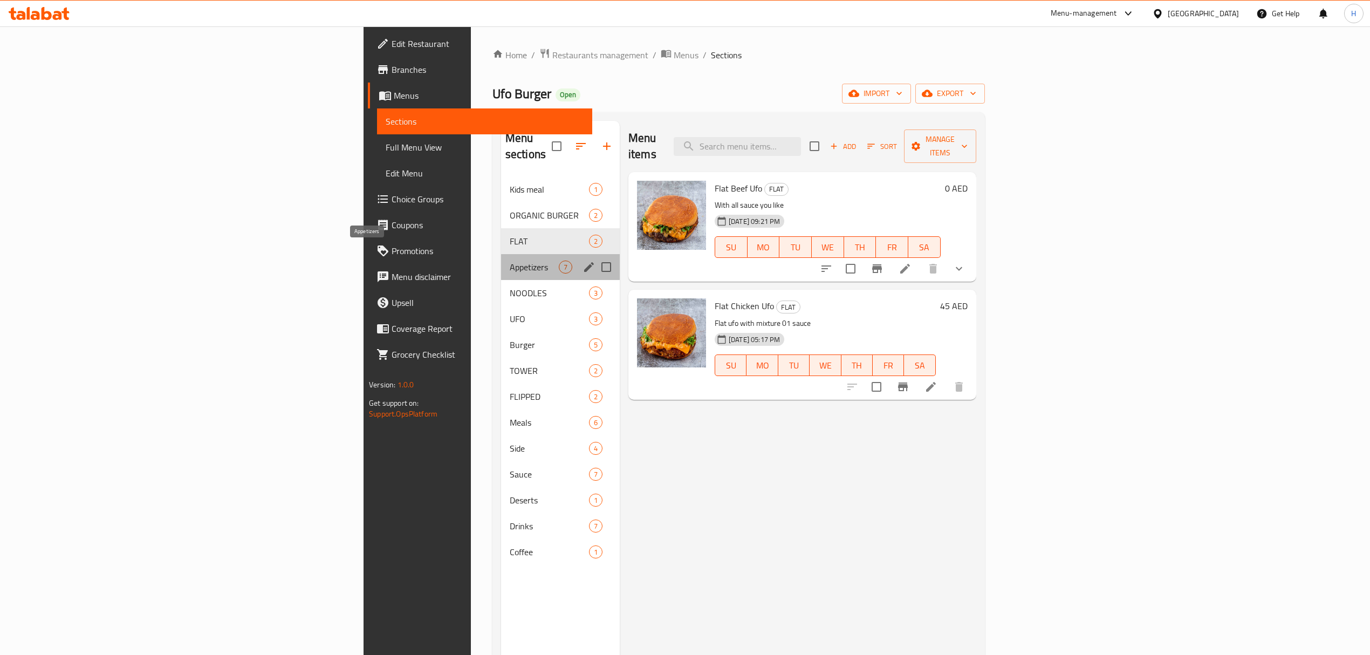
click at [510, 260] on span "Appetizers" at bounding box center [534, 266] width 49 height 13
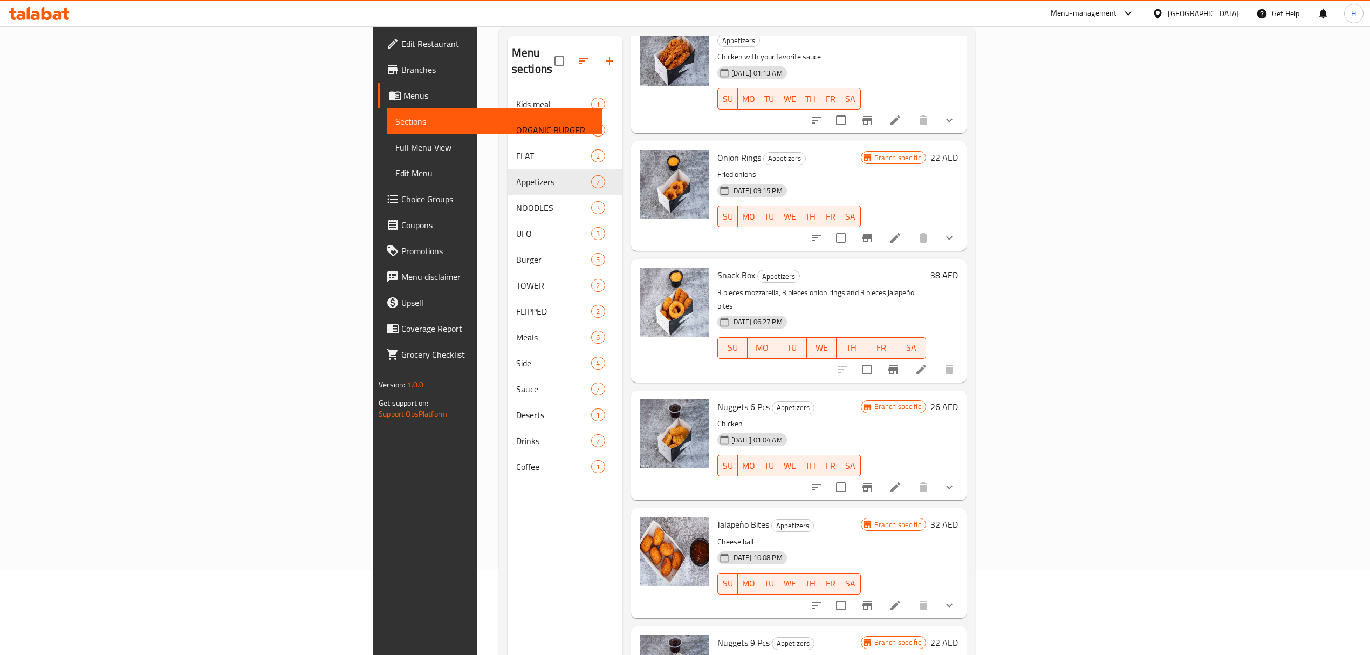
scroll to position [152, 0]
